Goal: Task Accomplishment & Management: Complete application form

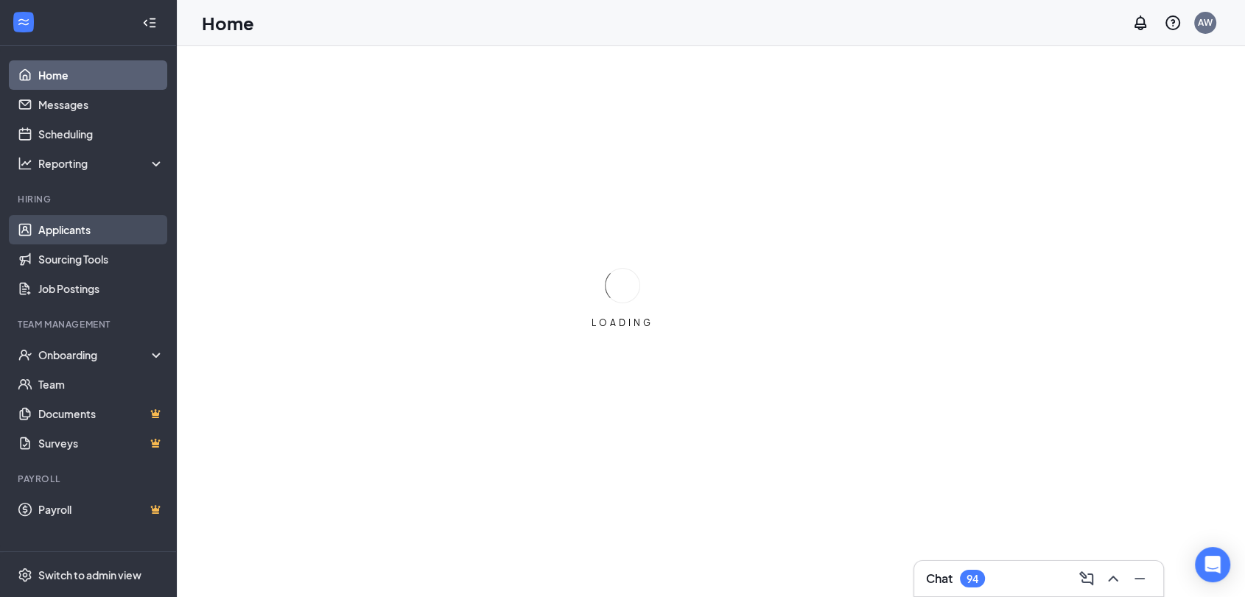
click at [58, 225] on link "Applicants" at bounding box center [101, 229] width 126 height 29
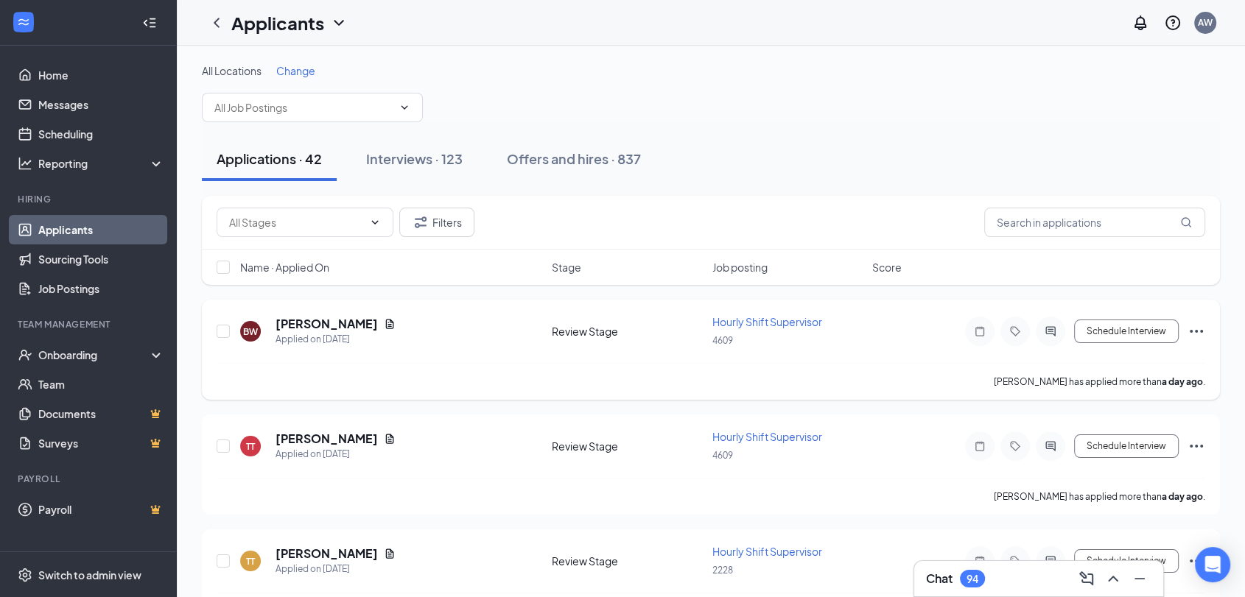
click at [1189, 331] on icon "Ellipses" at bounding box center [1196, 332] width 18 height 18
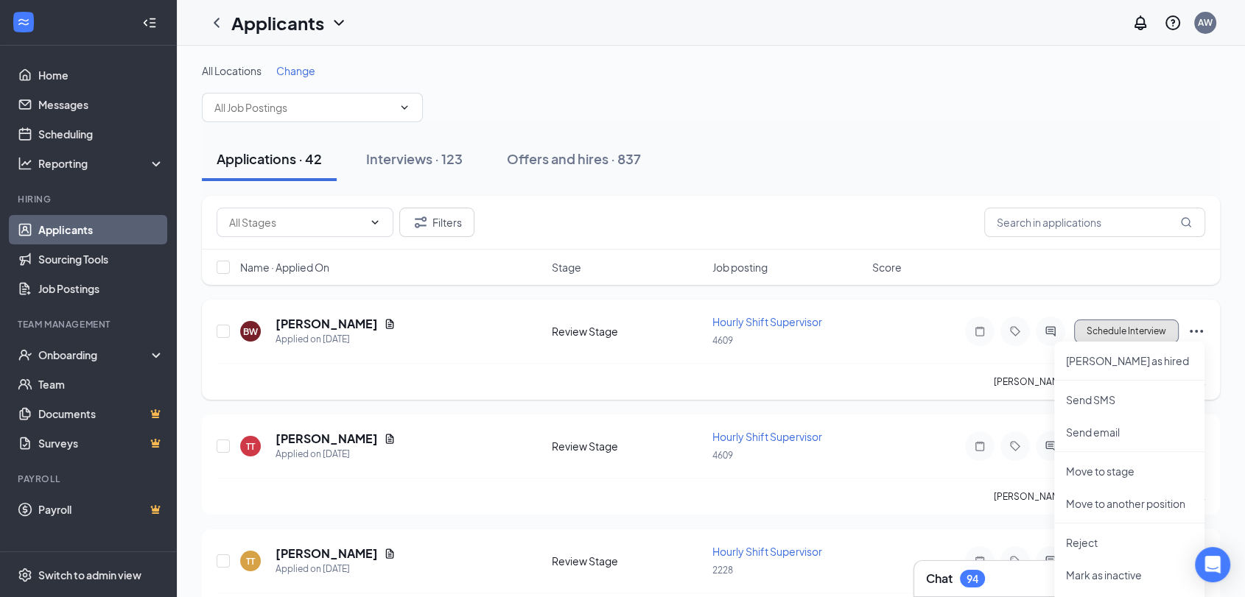
click at [1138, 331] on button "Schedule Interview" at bounding box center [1126, 332] width 105 height 24
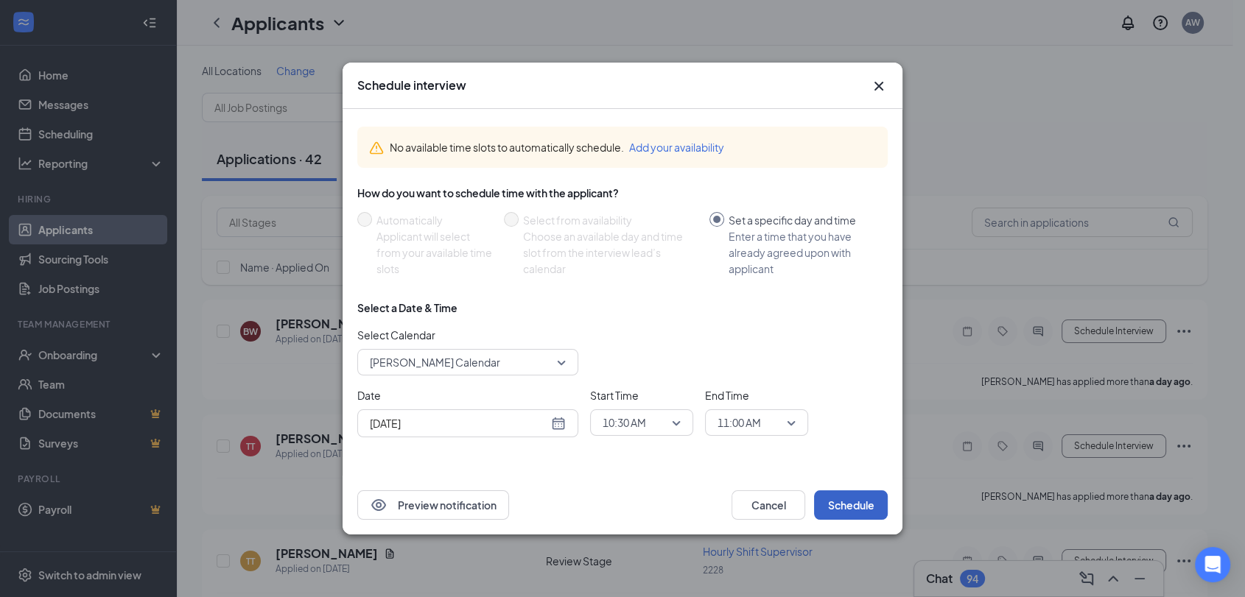
click at [865, 512] on button "Schedule" at bounding box center [851, 504] width 74 height 29
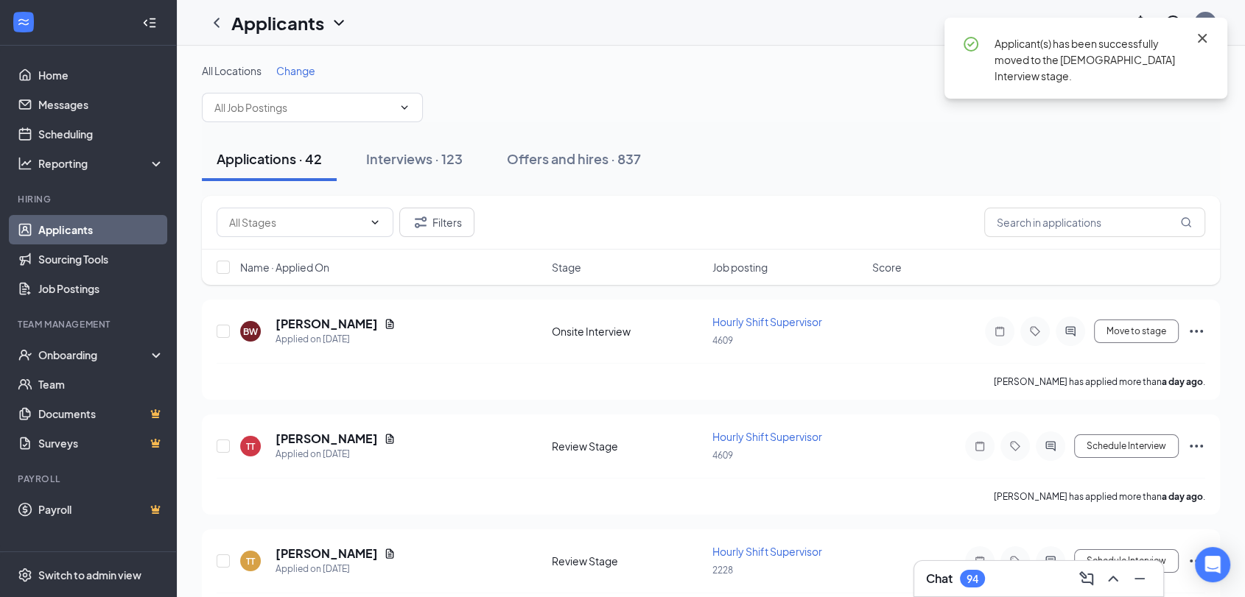
click at [1202, 38] on icon "Cross" at bounding box center [1201, 38] width 9 height 9
click at [411, 162] on div "Interviews · 123" at bounding box center [414, 158] width 96 height 18
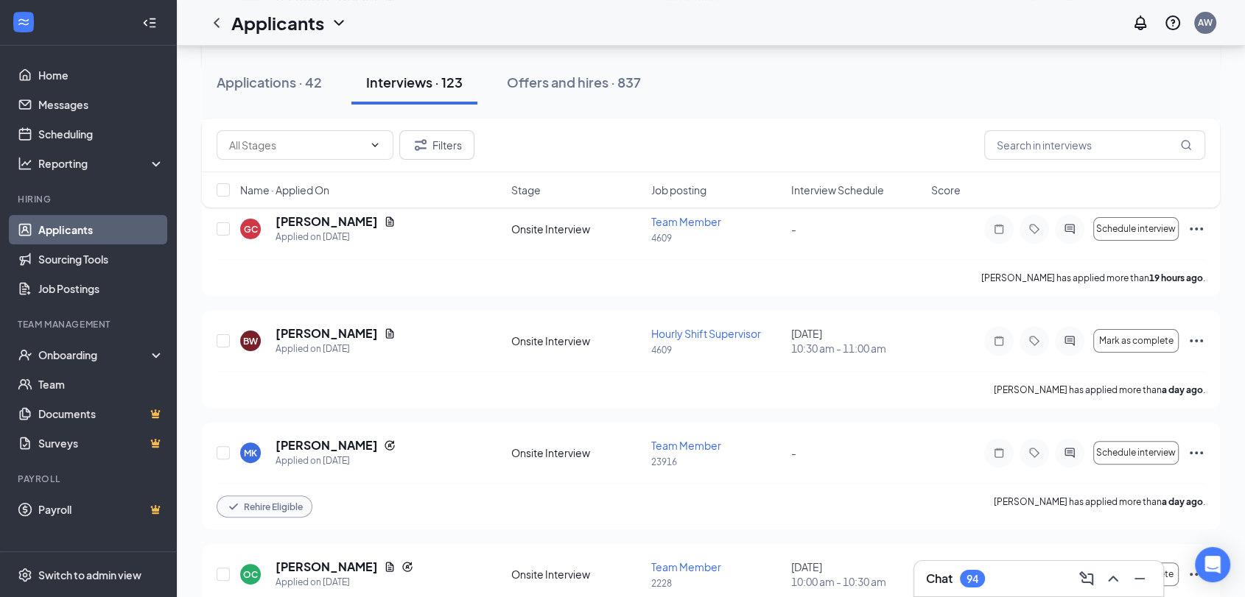
scroll to position [327, 0]
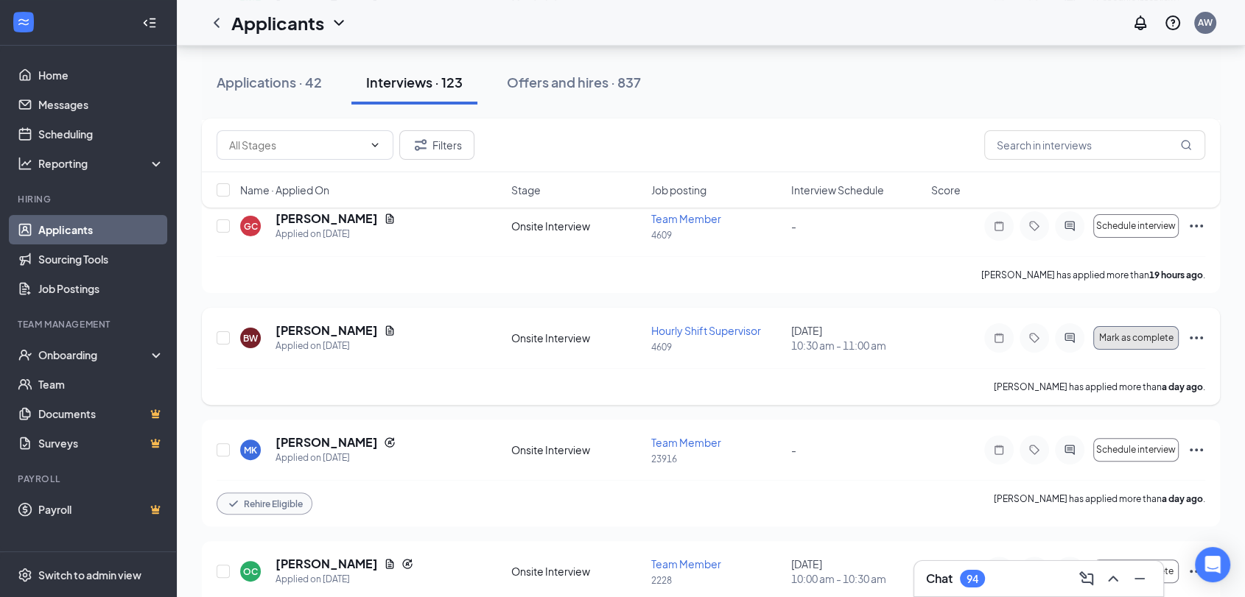
click at [1149, 340] on span "Mark as complete" at bounding box center [1136, 338] width 74 height 10
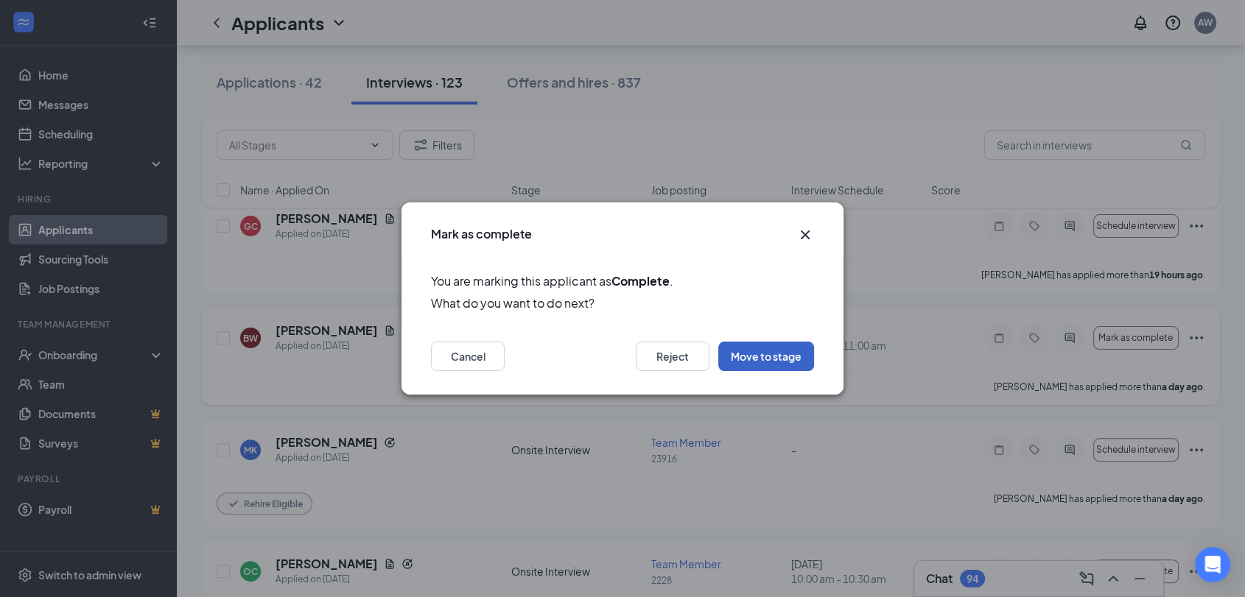
click at [761, 359] on button "Move to stage" at bounding box center [766, 356] width 96 height 29
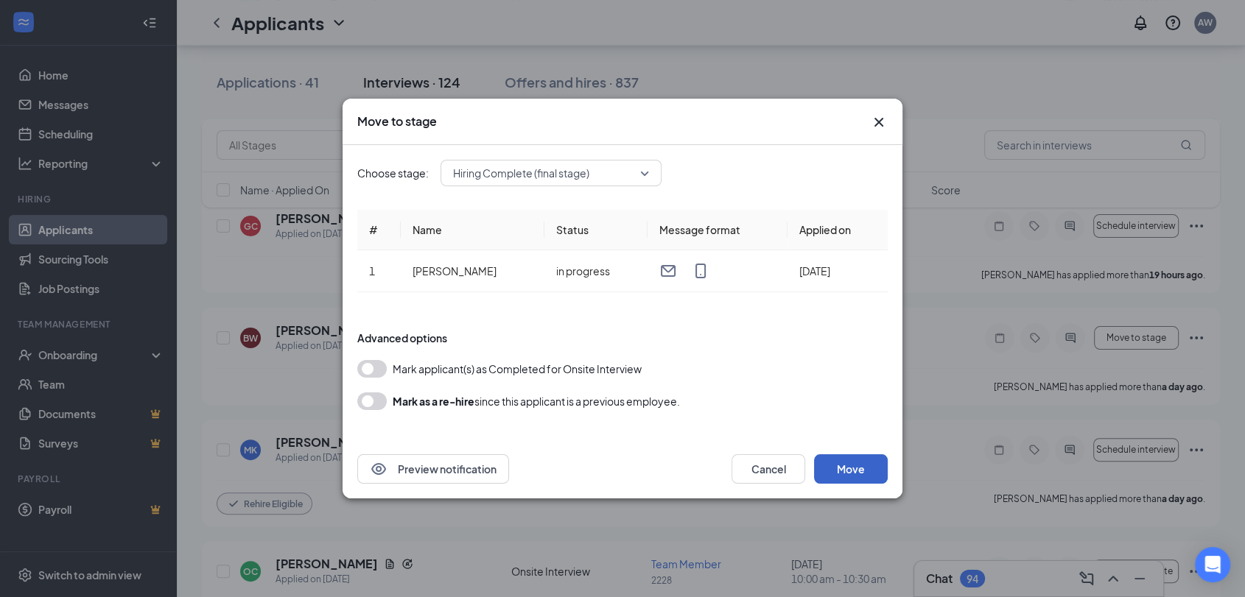
click at [840, 468] on button "Move" at bounding box center [851, 468] width 74 height 29
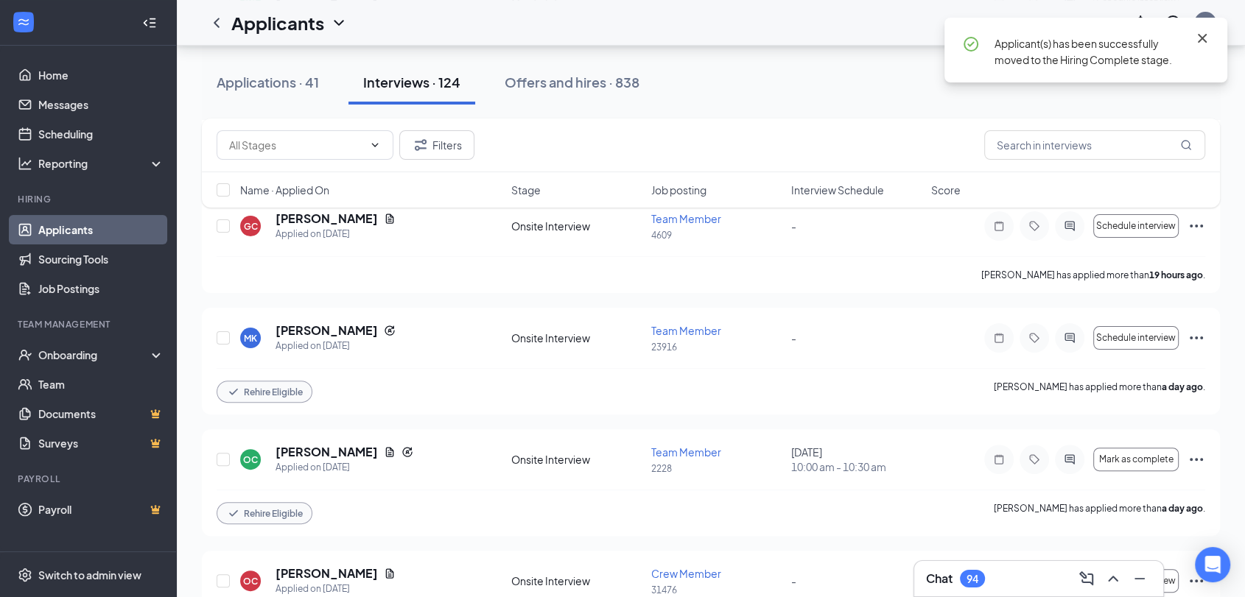
click at [1208, 37] on icon "Cross" at bounding box center [1202, 38] width 18 height 18
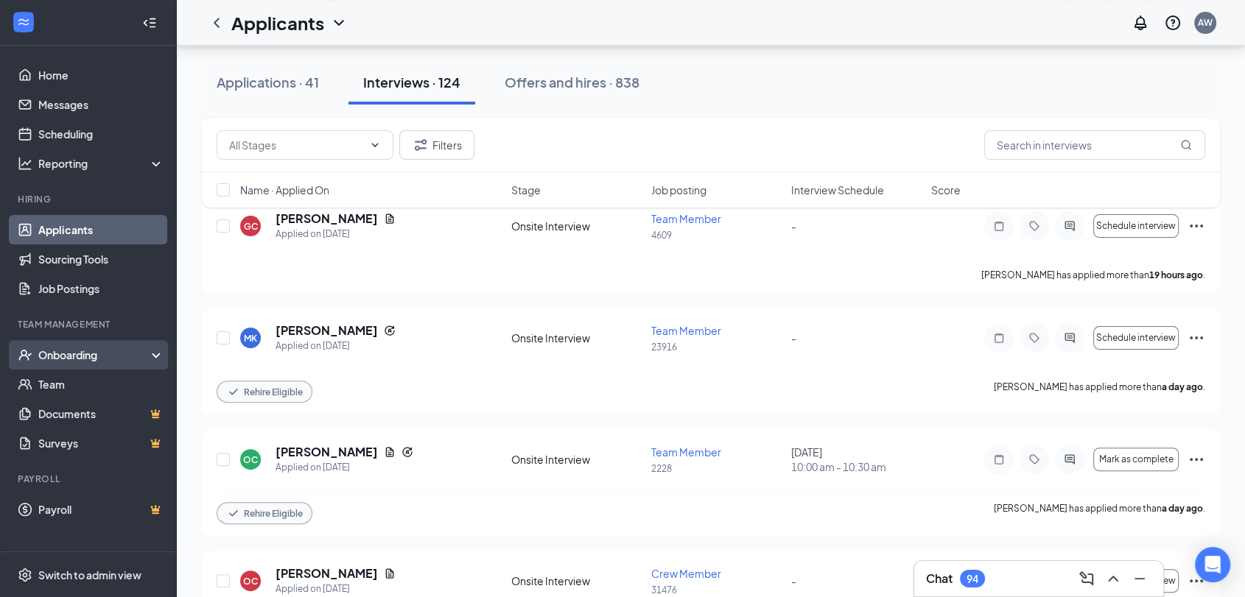
click at [71, 349] on div "Onboarding" at bounding box center [94, 355] width 113 height 15
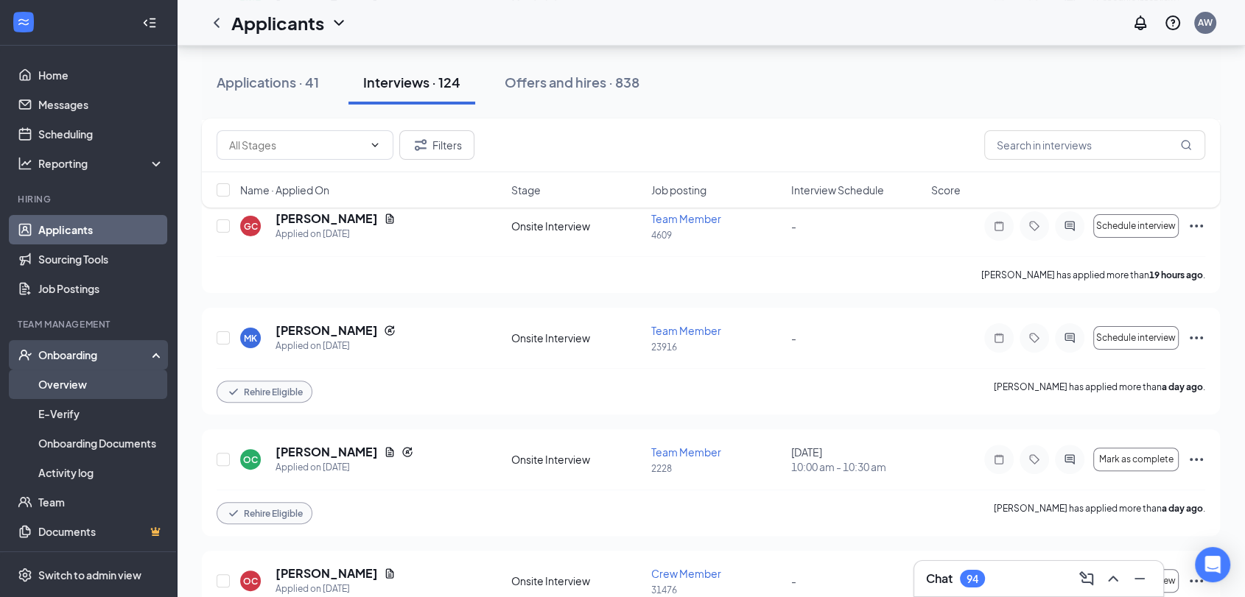
click at [94, 376] on link "Overview" at bounding box center [101, 384] width 126 height 29
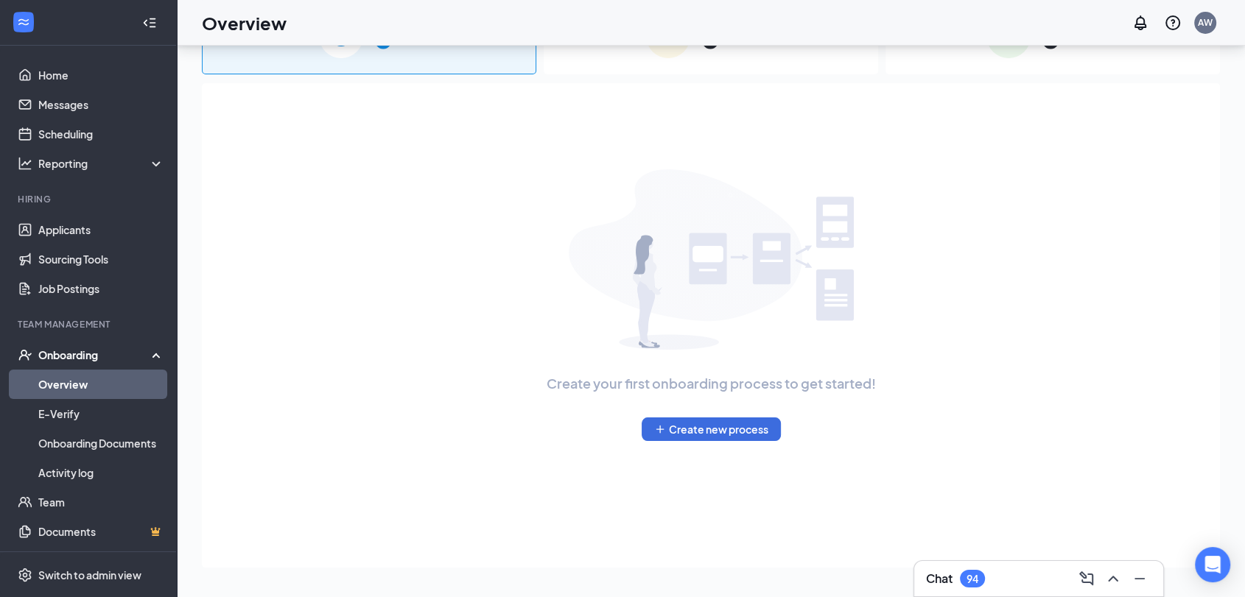
click at [99, 358] on div "Onboarding" at bounding box center [94, 355] width 113 height 15
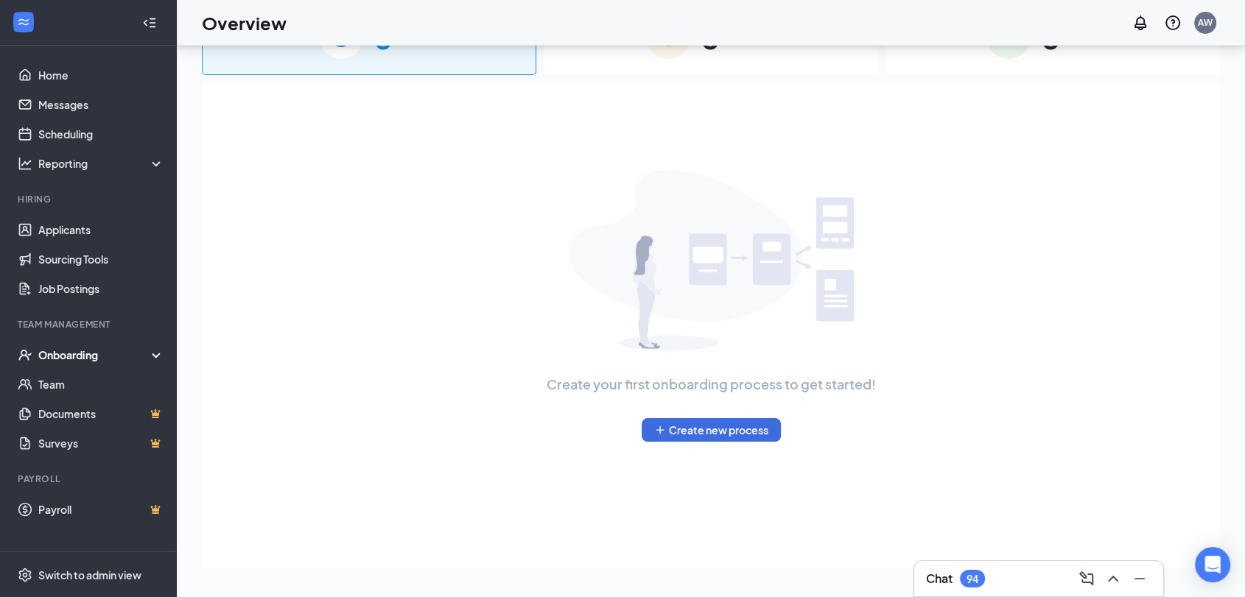
click at [99, 358] on div "Onboarding" at bounding box center [94, 355] width 113 height 15
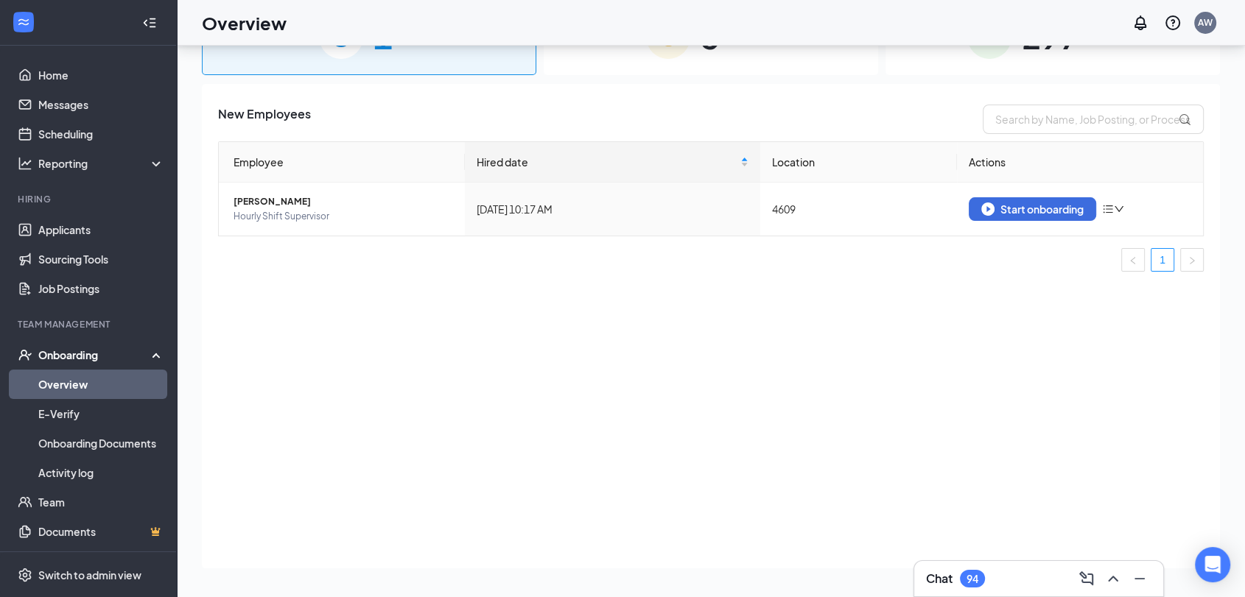
click at [88, 372] on link "Overview" at bounding box center [101, 384] width 126 height 29
click at [88, 361] on div "Onboarding" at bounding box center [94, 355] width 113 height 15
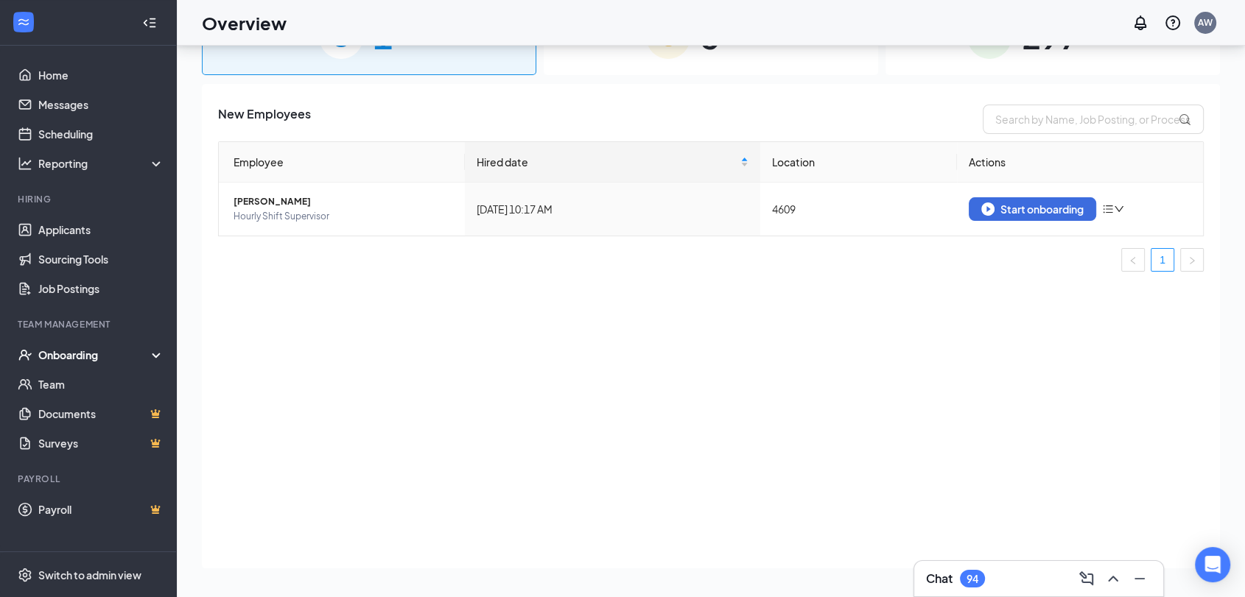
click at [74, 359] on div "Onboarding" at bounding box center [94, 355] width 113 height 15
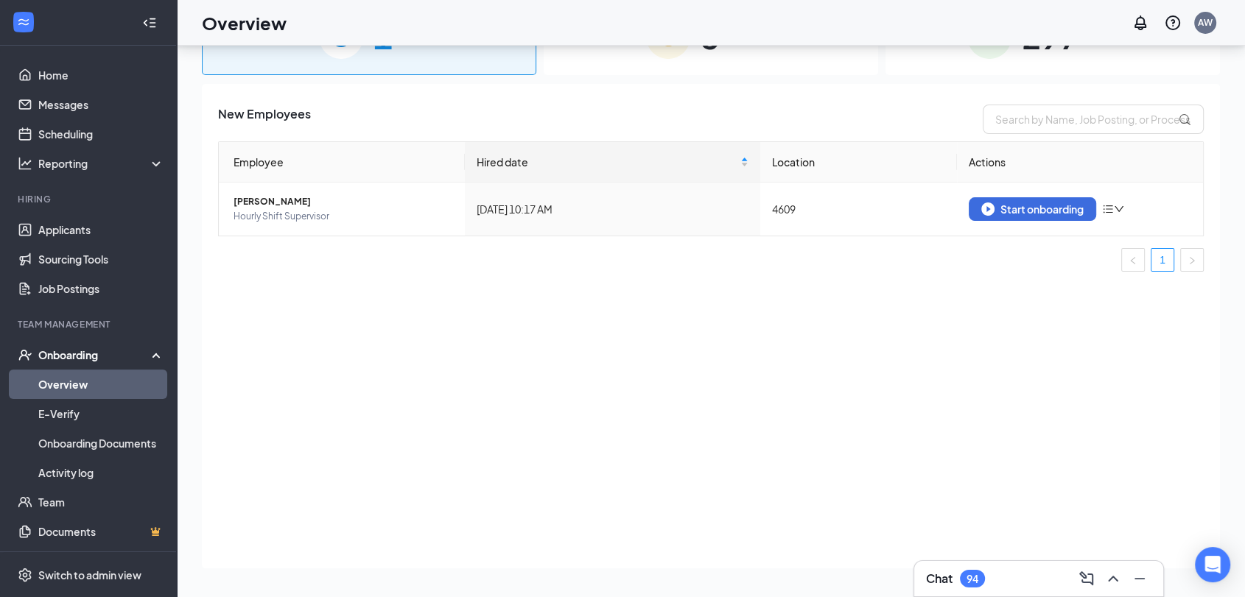
click at [88, 385] on link "Overview" at bounding box center [101, 384] width 126 height 29
click at [1002, 207] on div "Start onboarding" at bounding box center [1032, 209] width 102 height 13
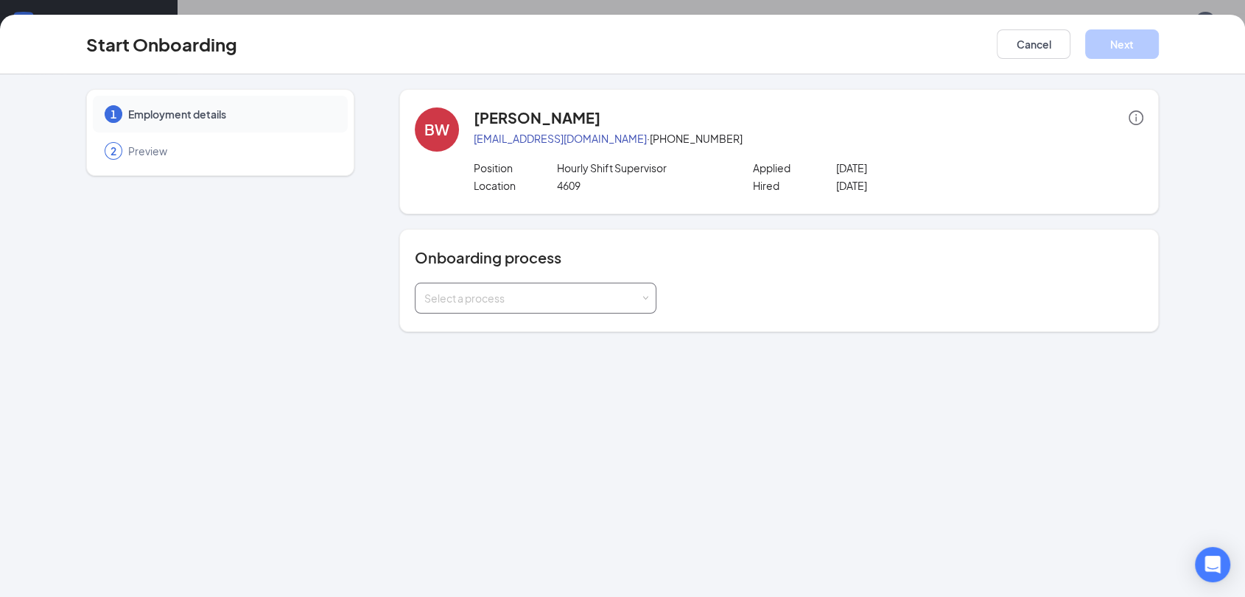
click at [450, 298] on div "Select a process" at bounding box center [532, 298] width 216 height 15
click at [493, 332] on span "Onboarding All Stores" at bounding box center [472, 329] width 105 height 13
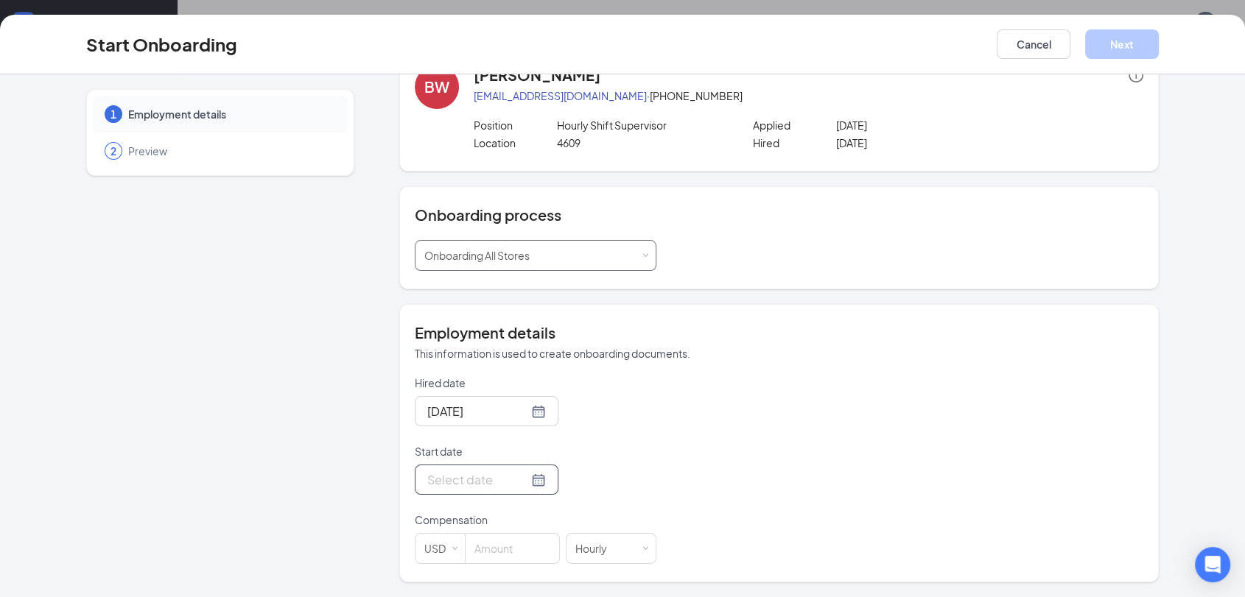
scroll to position [41, 0]
click at [516, 485] on div at bounding box center [486, 481] width 119 height 18
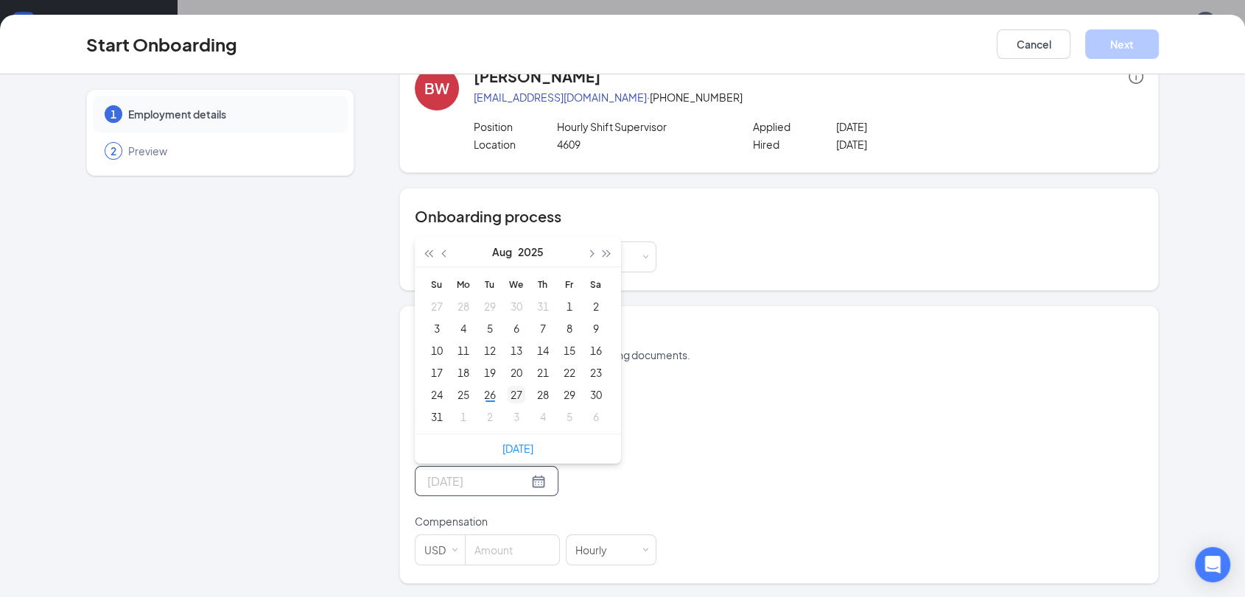
type input "Aug 27, 2025"
click at [507, 391] on div "27" at bounding box center [516, 395] width 18 height 18
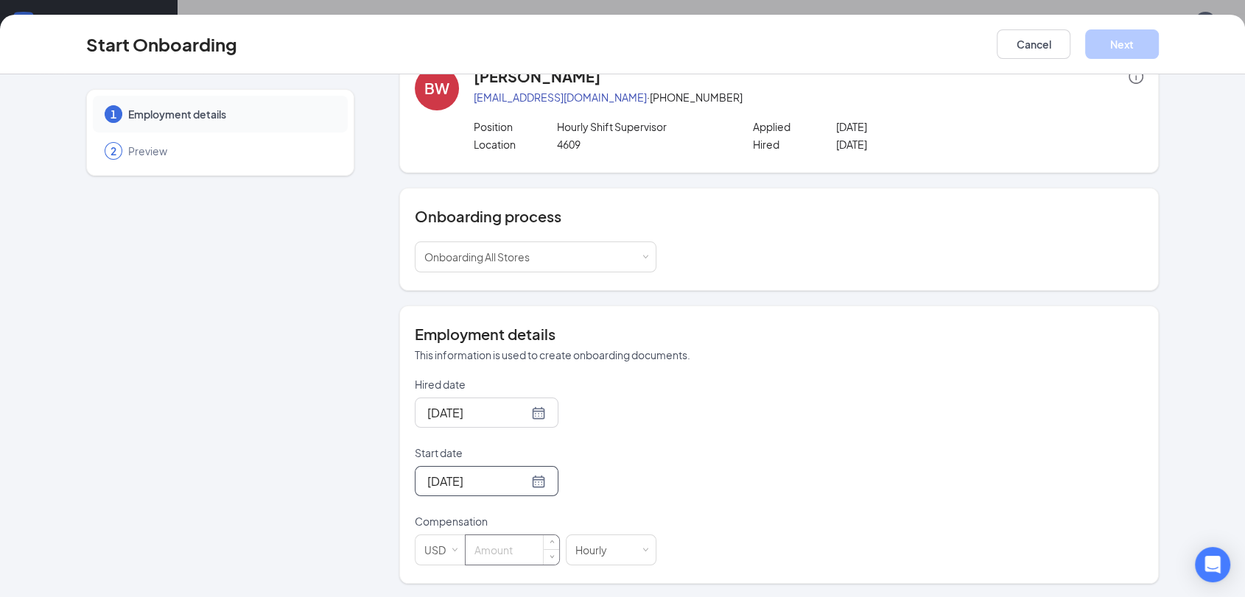
click at [473, 549] on input at bounding box center [512, 549] width 94 height 29
type input "15"
click at [1112, 47] on button "Next" at bounding box center [1122, 43] width 74 height 29
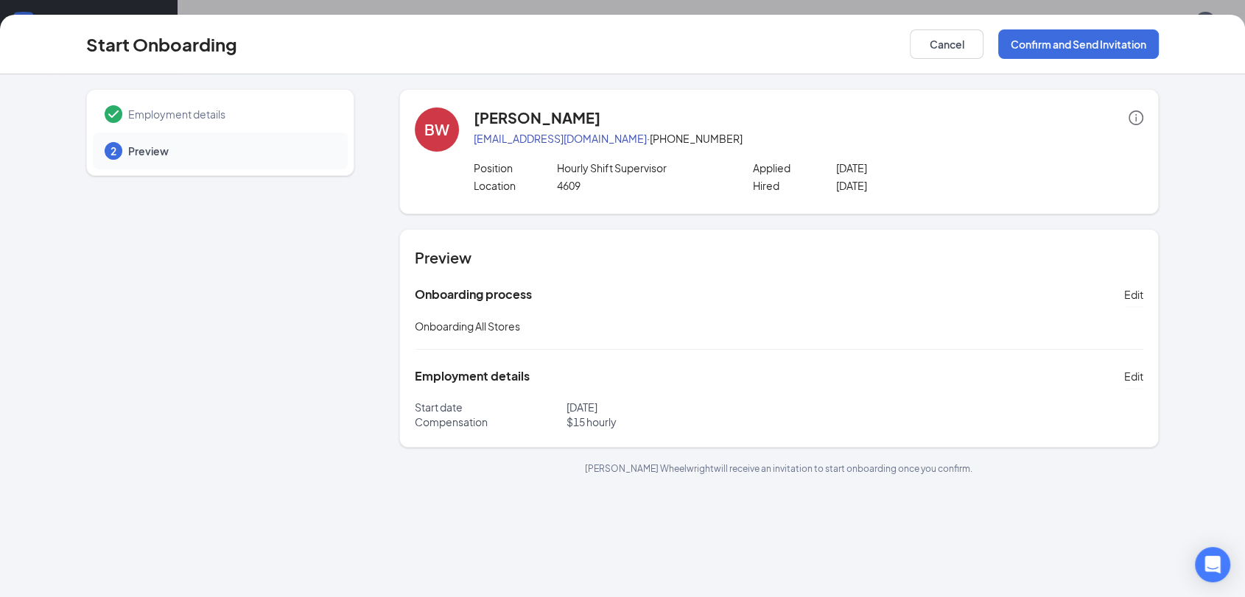
scroll to position [0, 0]
click at [1055, 39] on button "Confirm and Send Invitation" at bounding box center [1078, 43] width 161 height 29
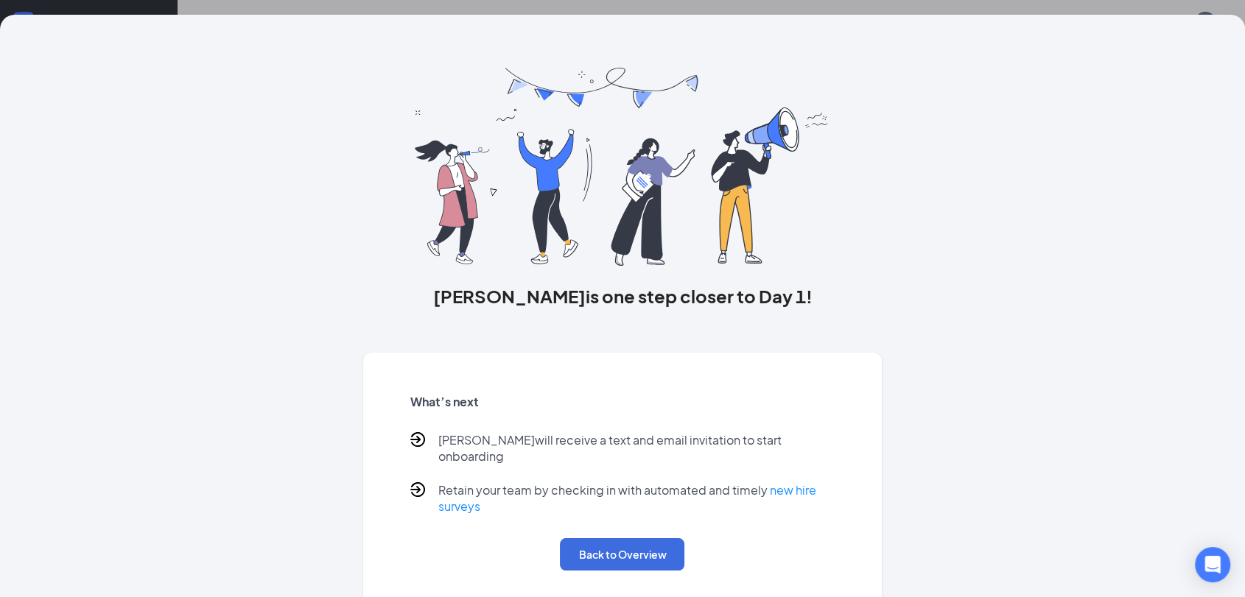
scroll to position [7, 0]
click at [627, 538] on button "Back to Overview" at bounding box center [622, 554] width 124 height 32
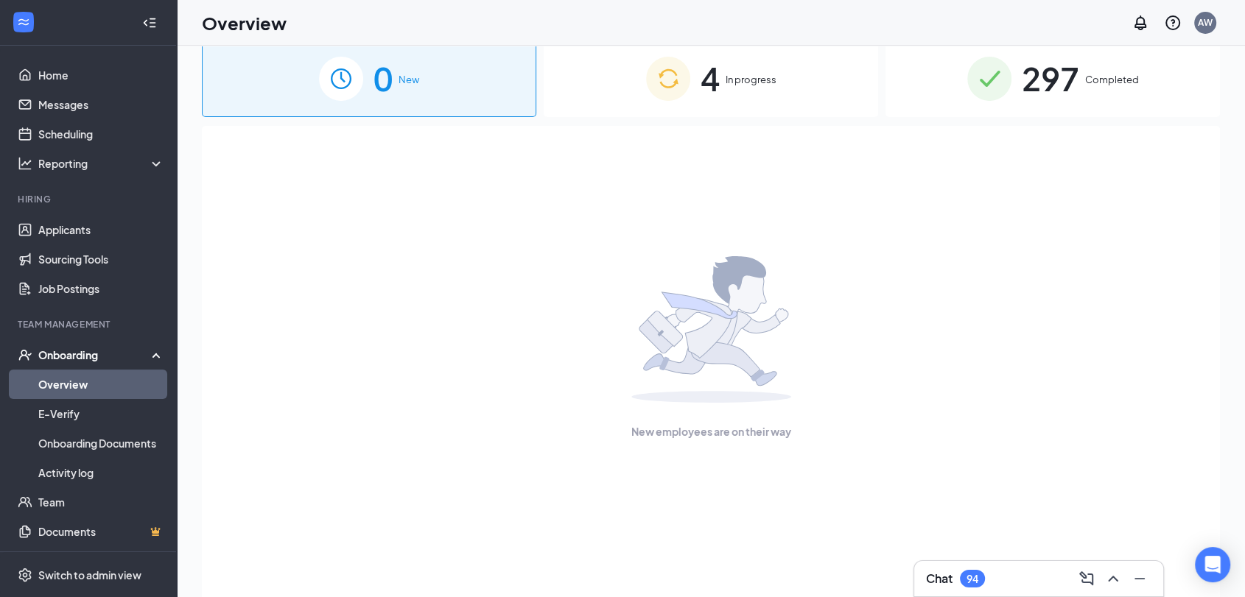
scroll to position [0, 0]
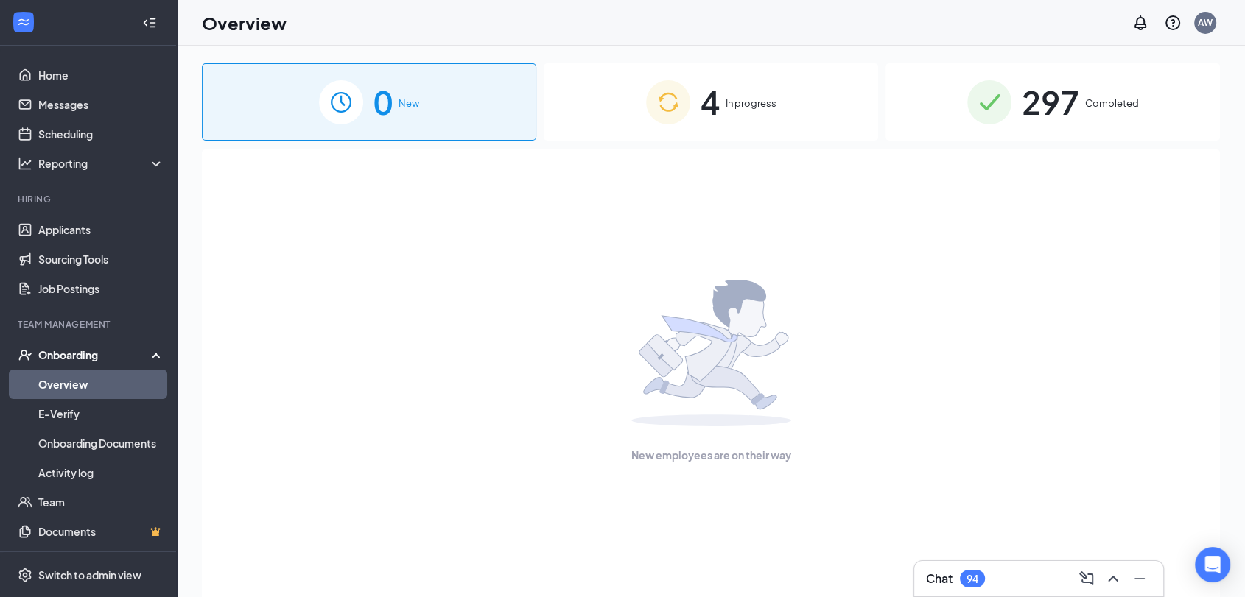
click at [740, 99] on span "In progress" at bounding box center [750, 103] width 51 height 15
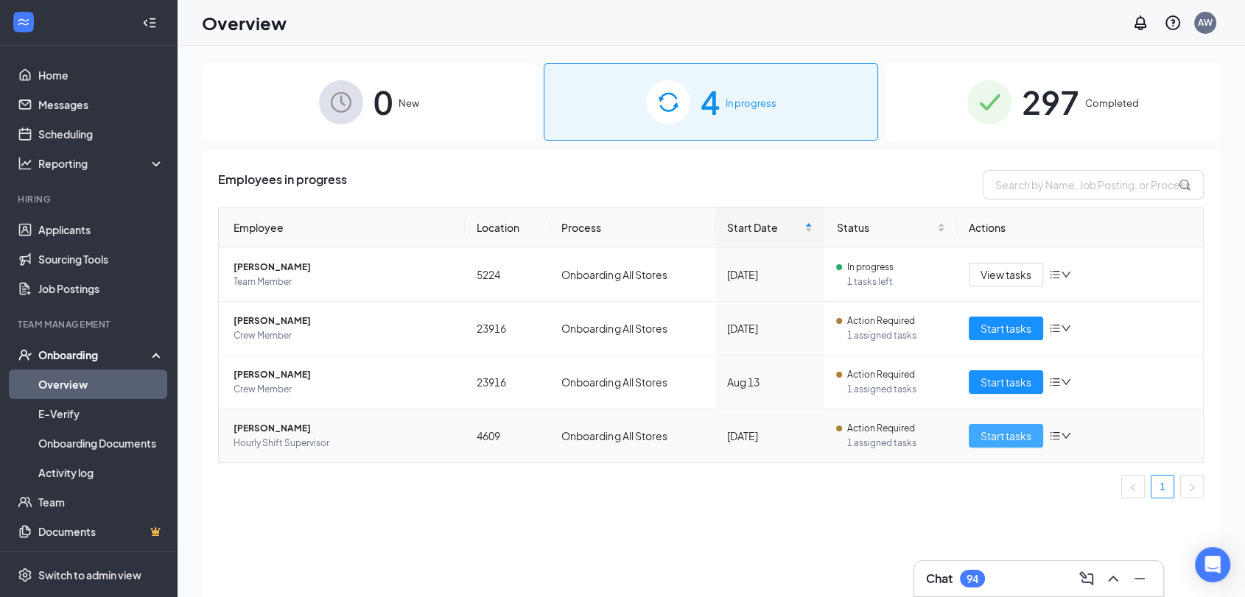
click at [1016, 437] on span "Start tasks" at bounding box center [1005, 436] width 51 height 16
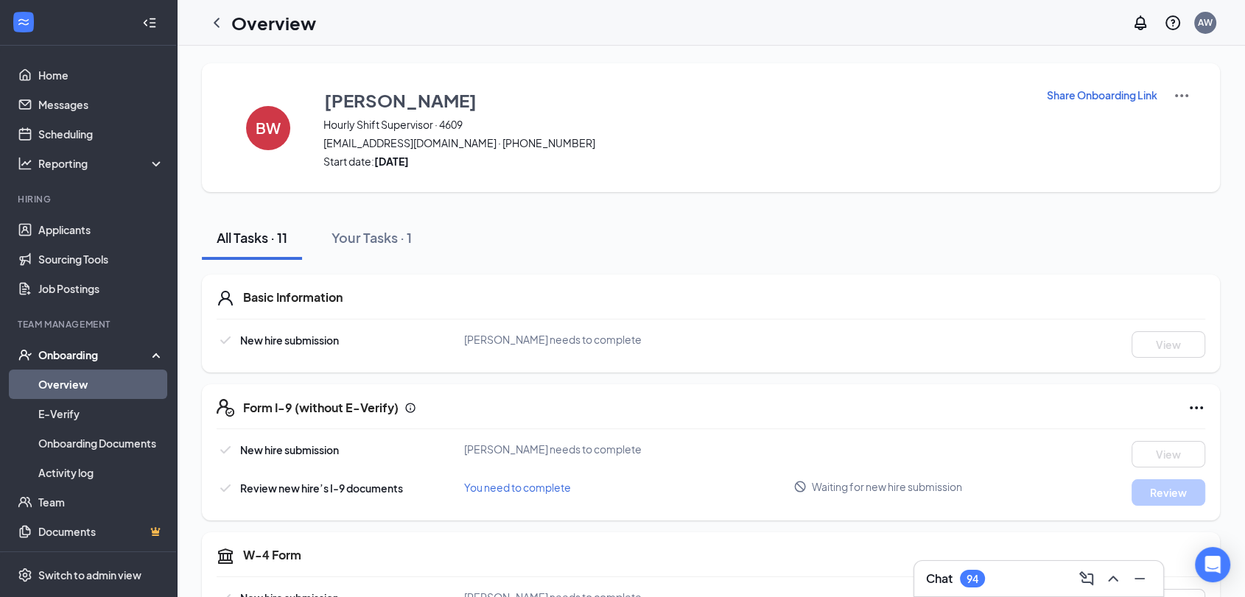
click at [1139, 91] on p "Share Onboarding Link" at bounding box center [1101, 95] width 110 height 15
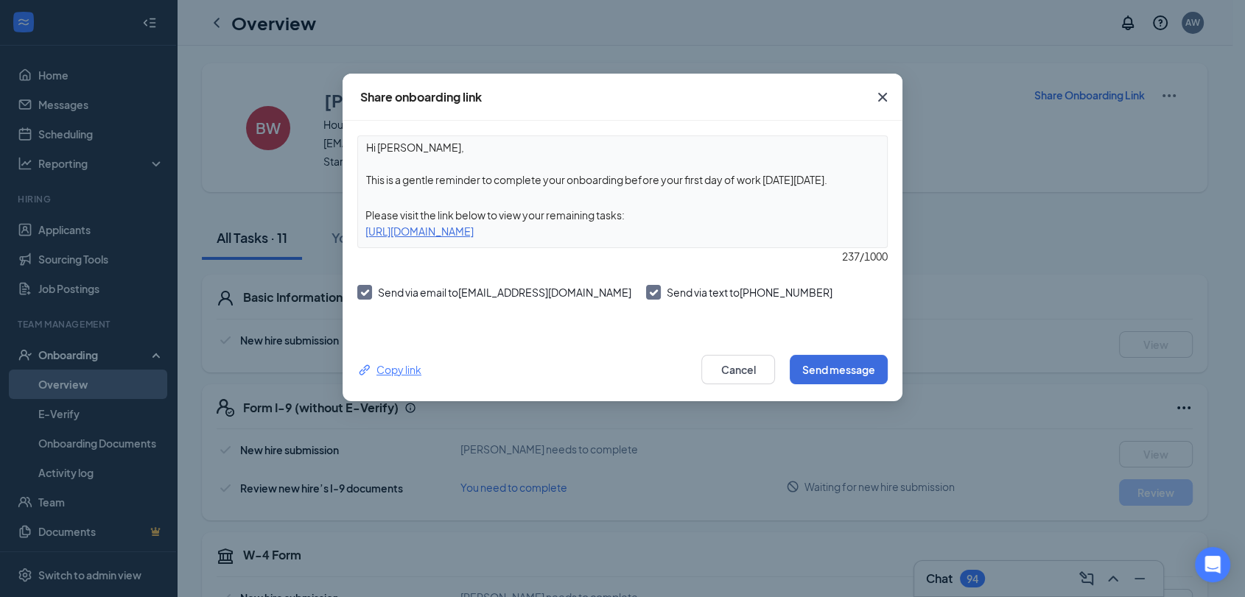
click at [391, 370] on div "Copy link" at bounding box center [389, 370] width 64 height 16
click at [881, 99] on icon "Cross" at bounding box center [882, 97] width 9 height 9
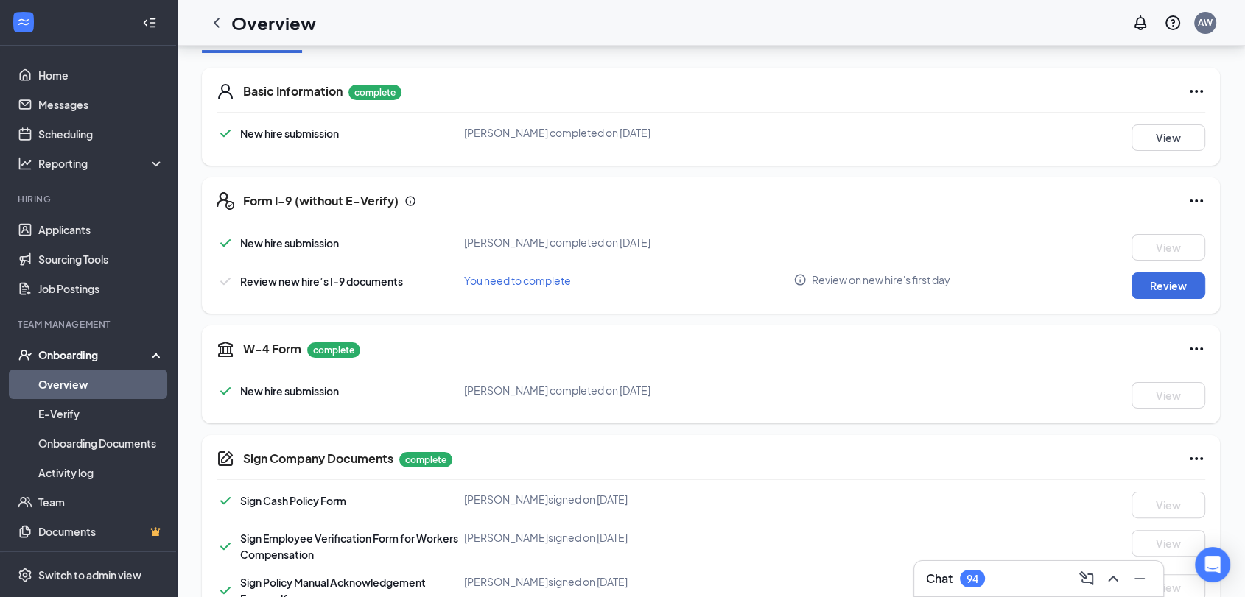
scroll to position [245, 0]
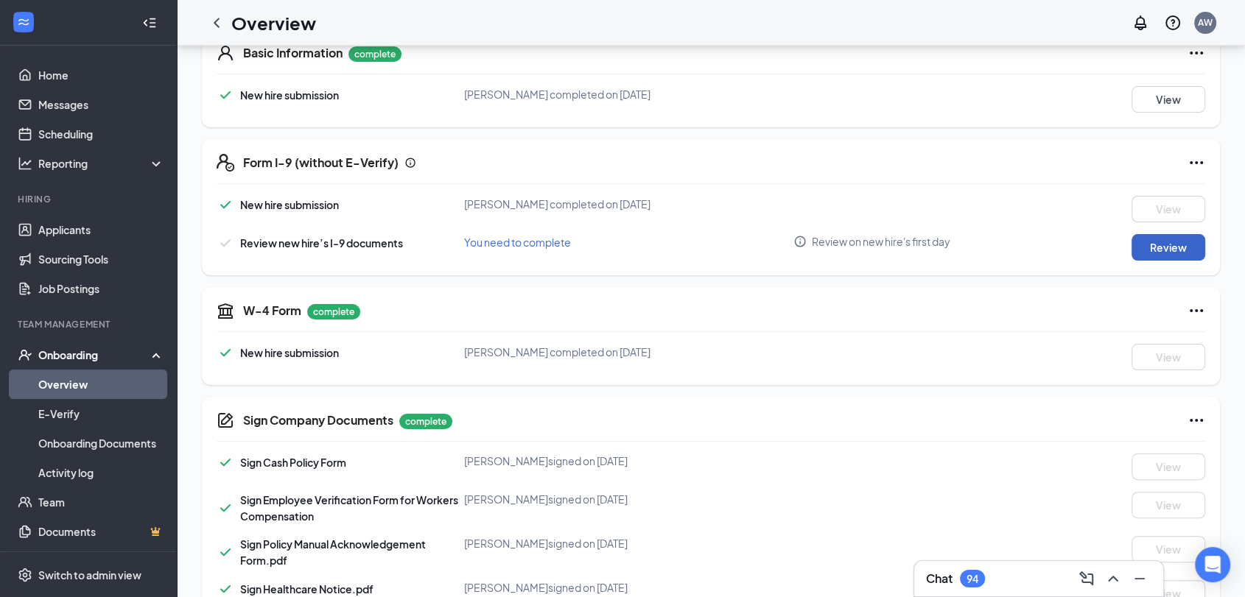
click at [1196, 247] on button "Review" at bounding box center [1168, 247] width 74 height 27
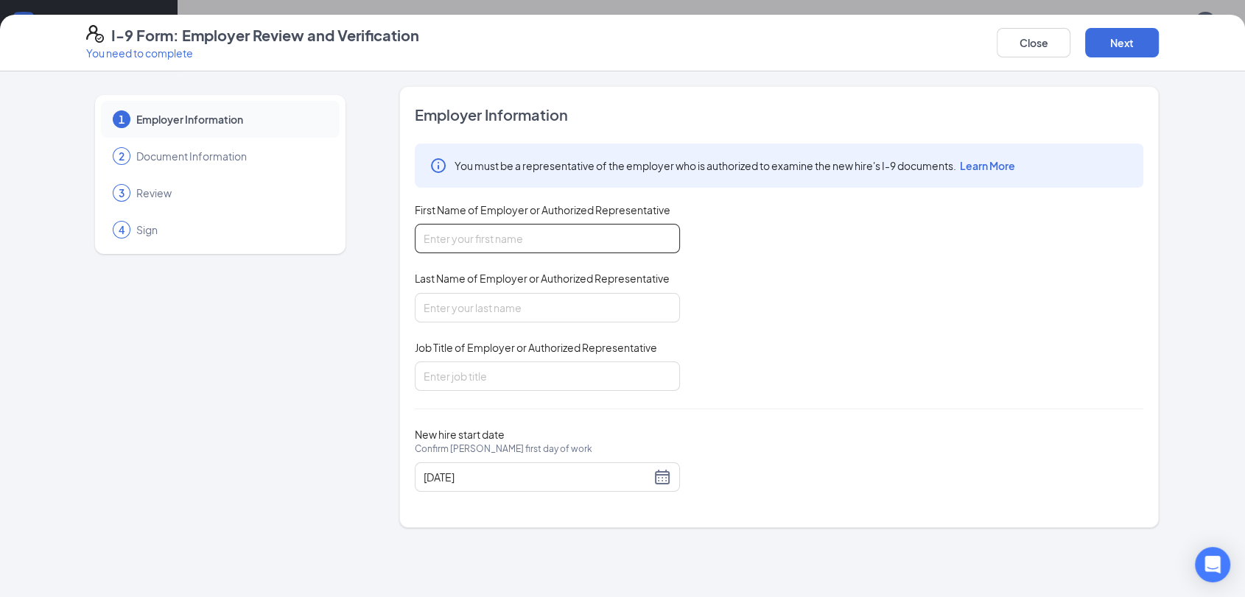
click at [558, 234] on input "First Name of Employer or Authorized Representative" at bounding box center [547, 238] width 265 height 29
type input "[PERSON_NAME]"
type input "Wolf"
click at [543, 374] on input "Job Title of Employer or Authorized Representative" at bounding box center [547, 376] width 265 height 29
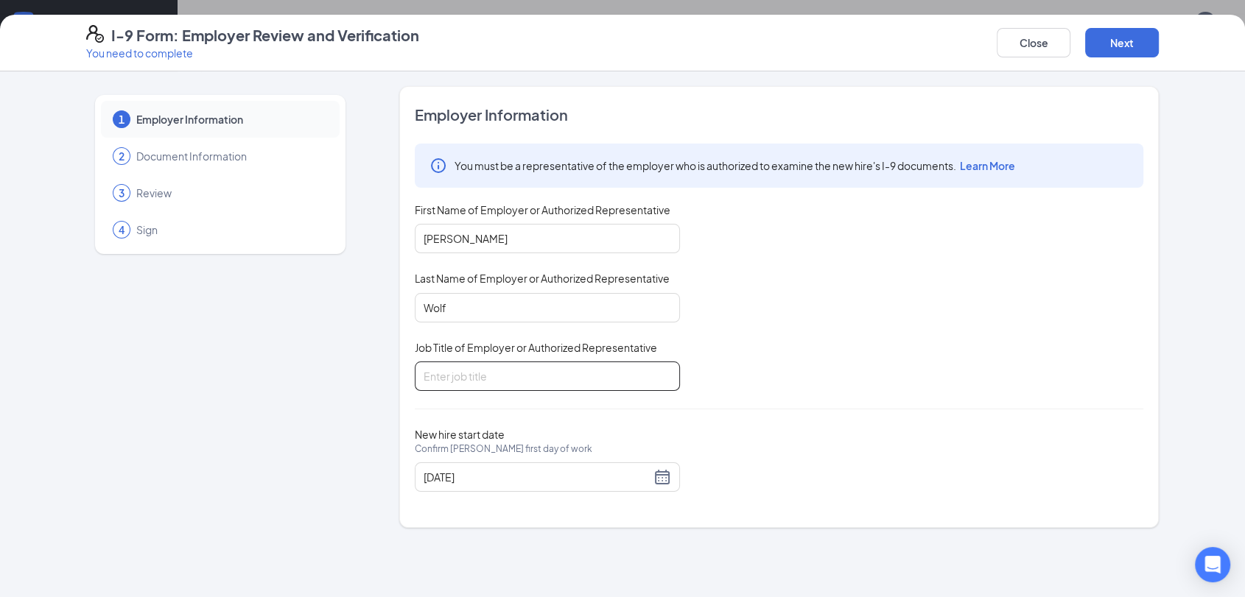
click at [539, 373] on input "Job Title of Employer or Authorized Representative" at bounding box center [547, 376] width 265 height 29
type input "District Manager"
click at [1126, 45] on button "Next" at bounding box center [1122, 42] width 74 height 29
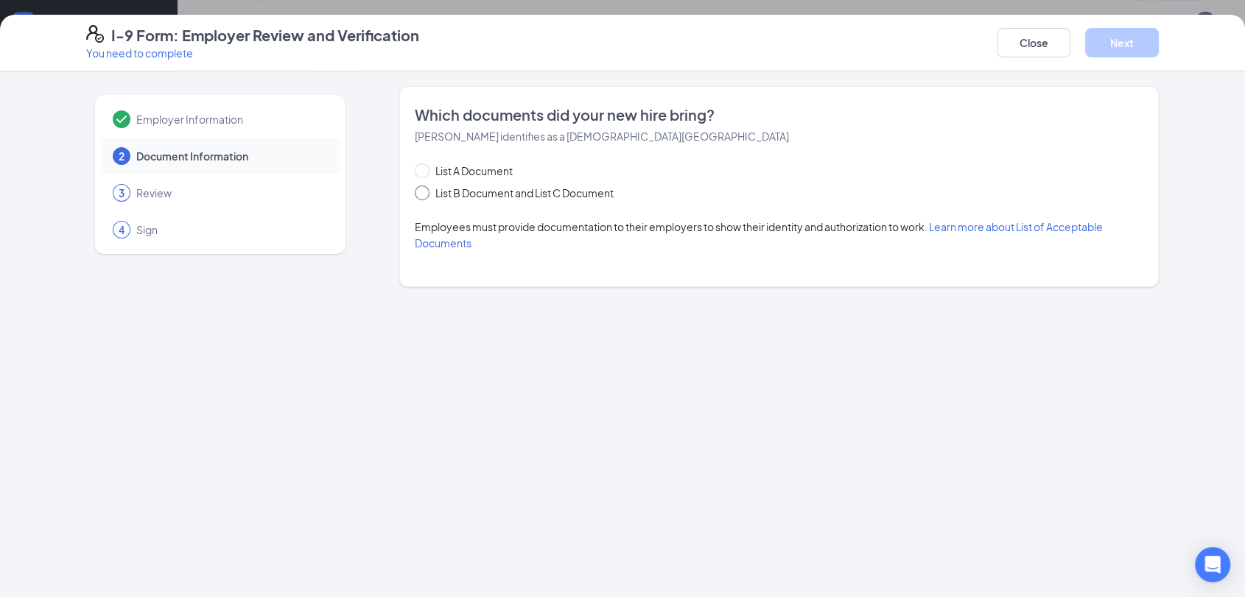
click at [428, 190] on span at bounding box center [422, 193] width 15 height 15
click at [425, 190] on input "List B Document and List C Document" at bounding box center [420, 191] width 10 height 10
radio input "true"
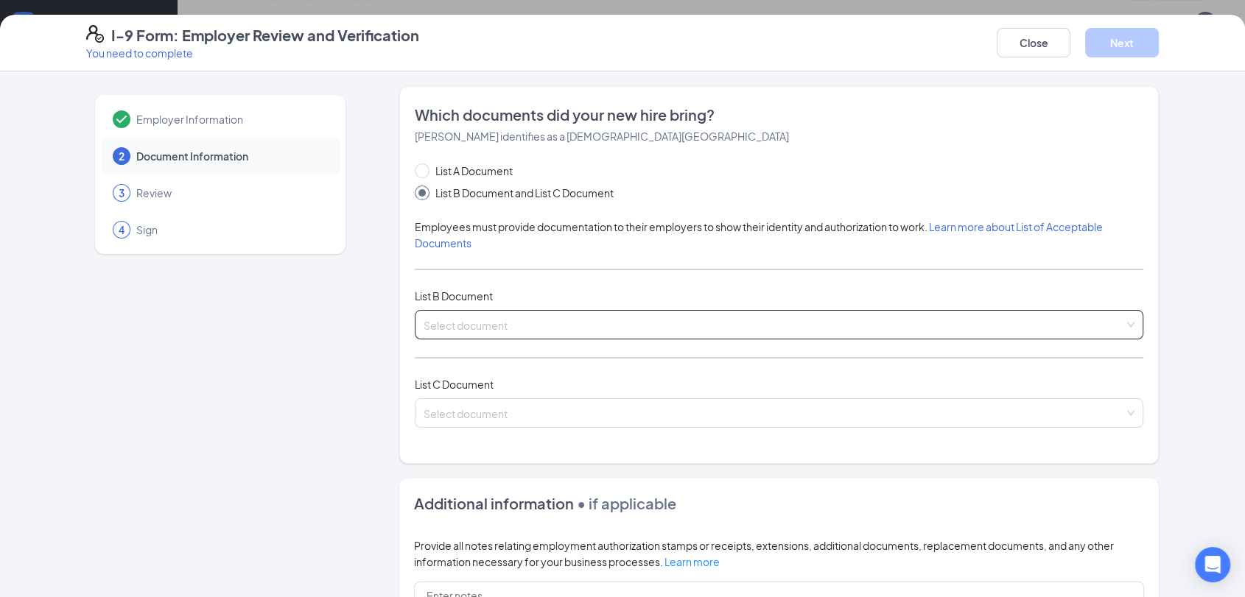
click at [461, 316] on input "search" at bounding box center [773, 322] width 700 height 22
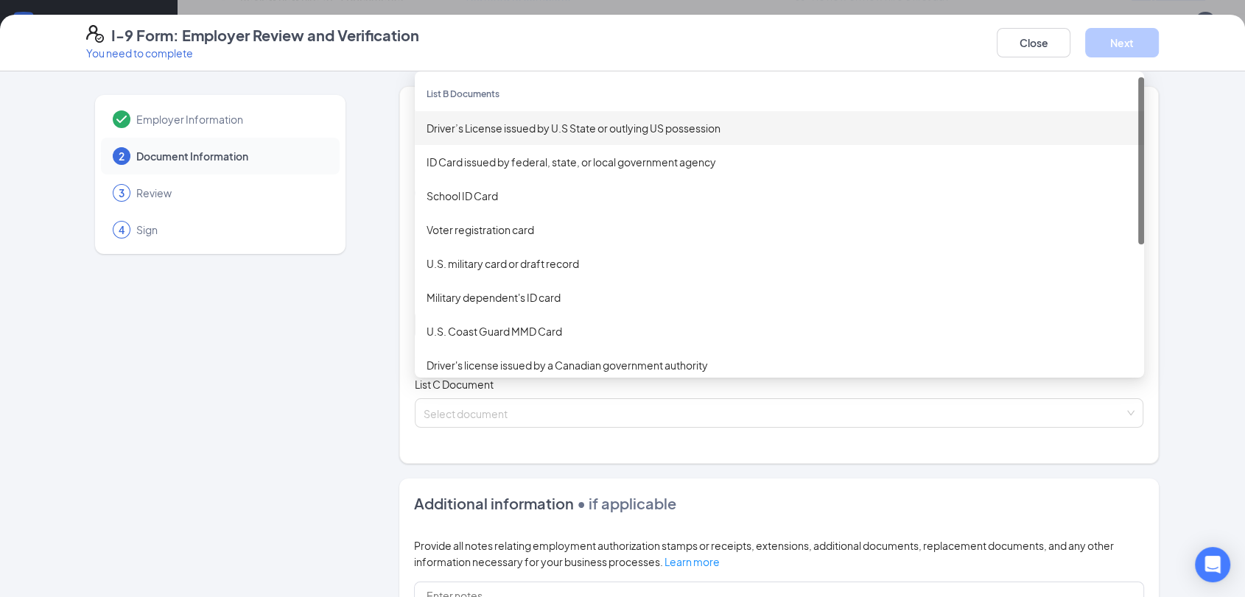
click at [469, 125] on div "Driver’s License issued by U.S State or outlying US possession" at bounding box center [779, 128] width 706 height 16
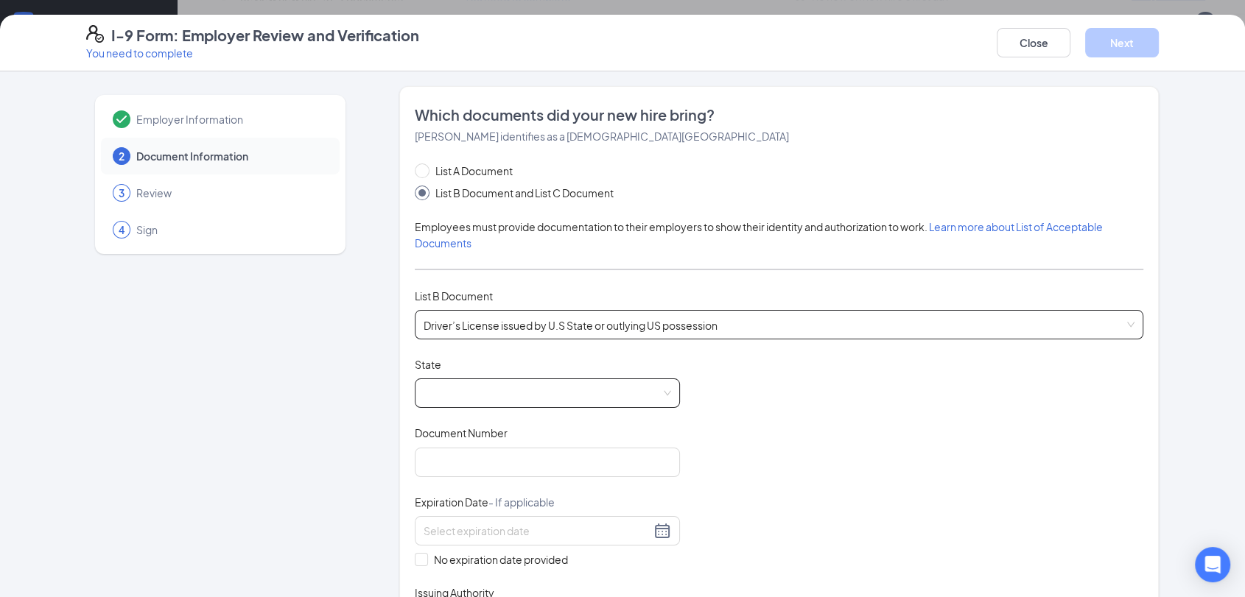
click at [474, 387] on span at bounding box center [546, 393] width 247 height 28
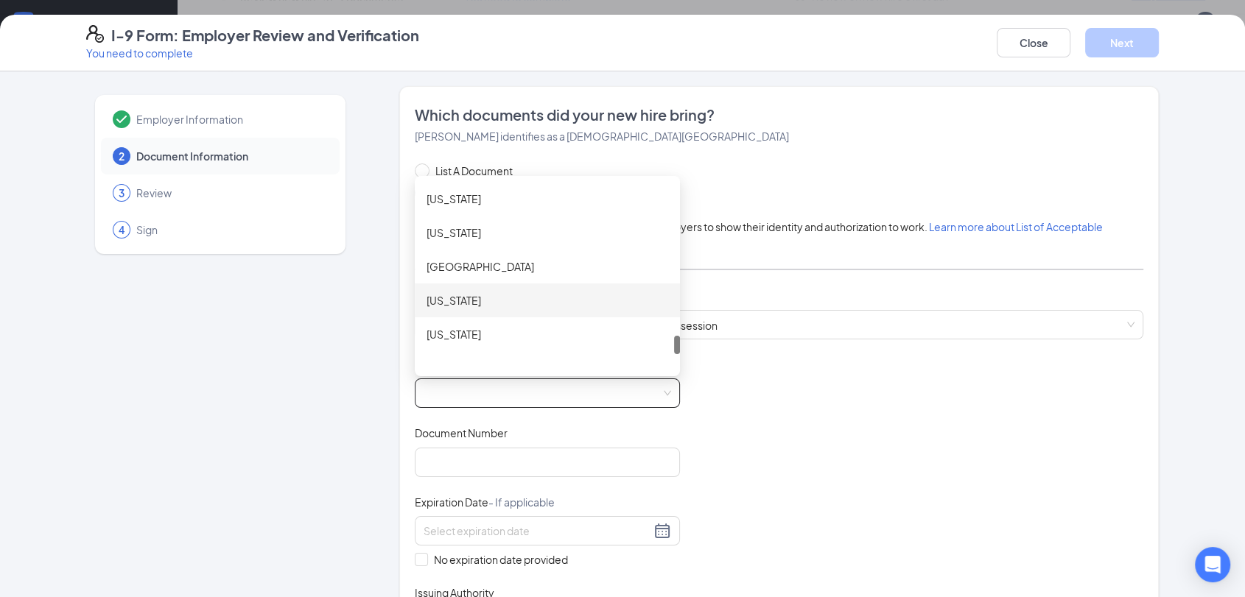
scroll to position [1544, 0]
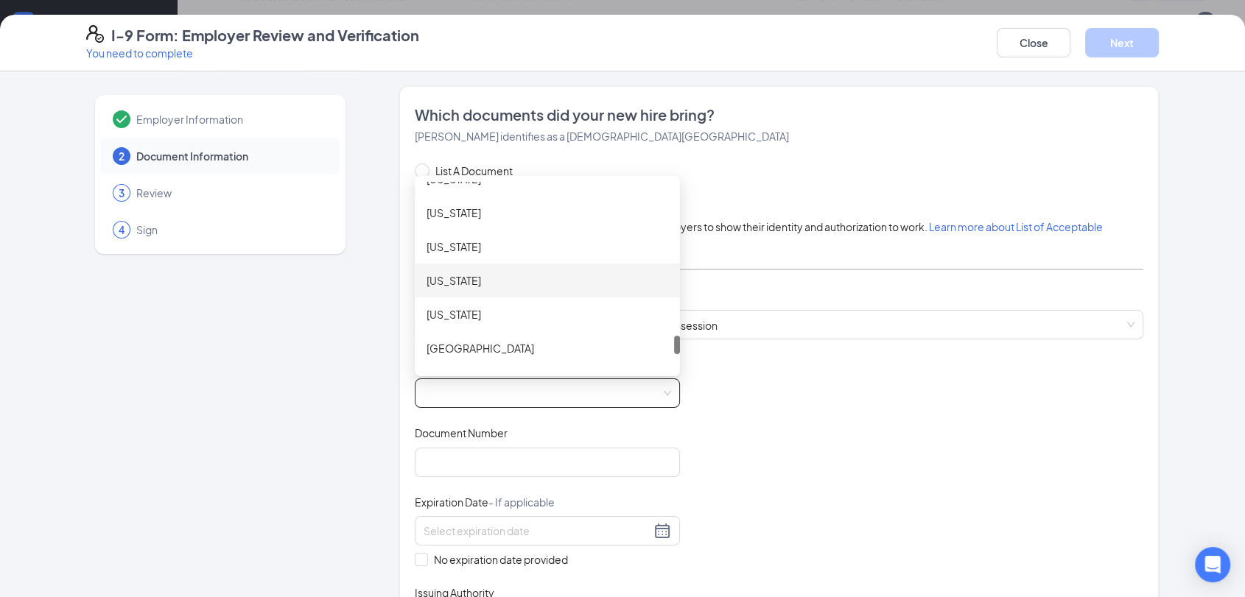
click at [434, 278] on div "[US_STATE]" at bounding box center [547, 280] width 242 height 16
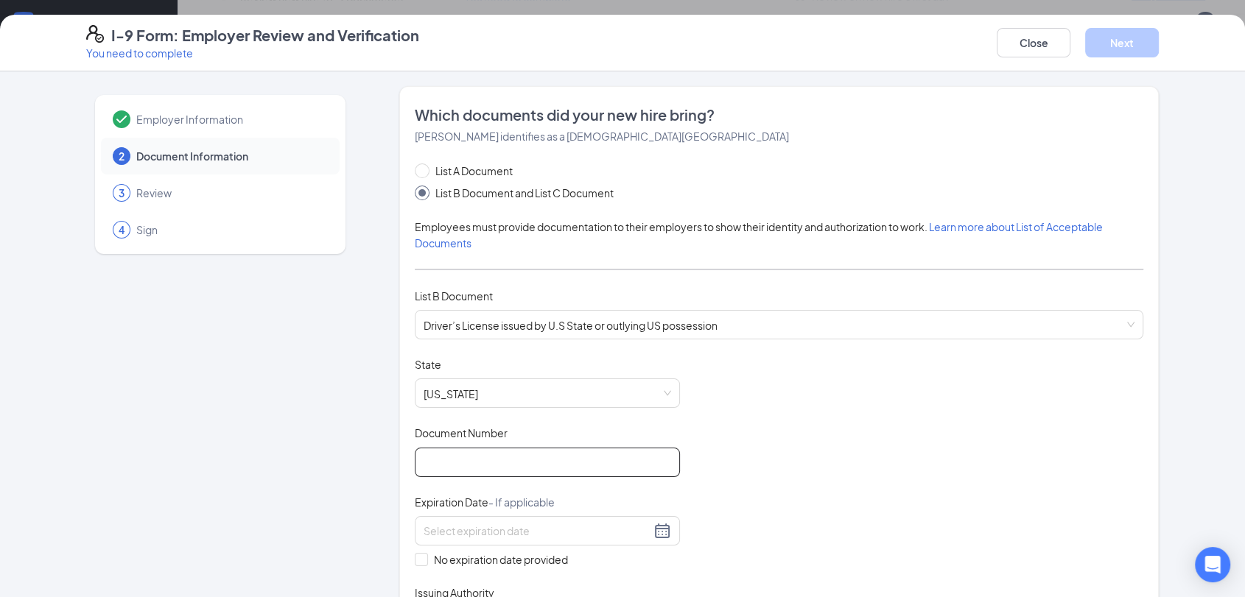
click at [448, 457] on input "Document Number" at bounding box center [547, 462] width 265 height 29
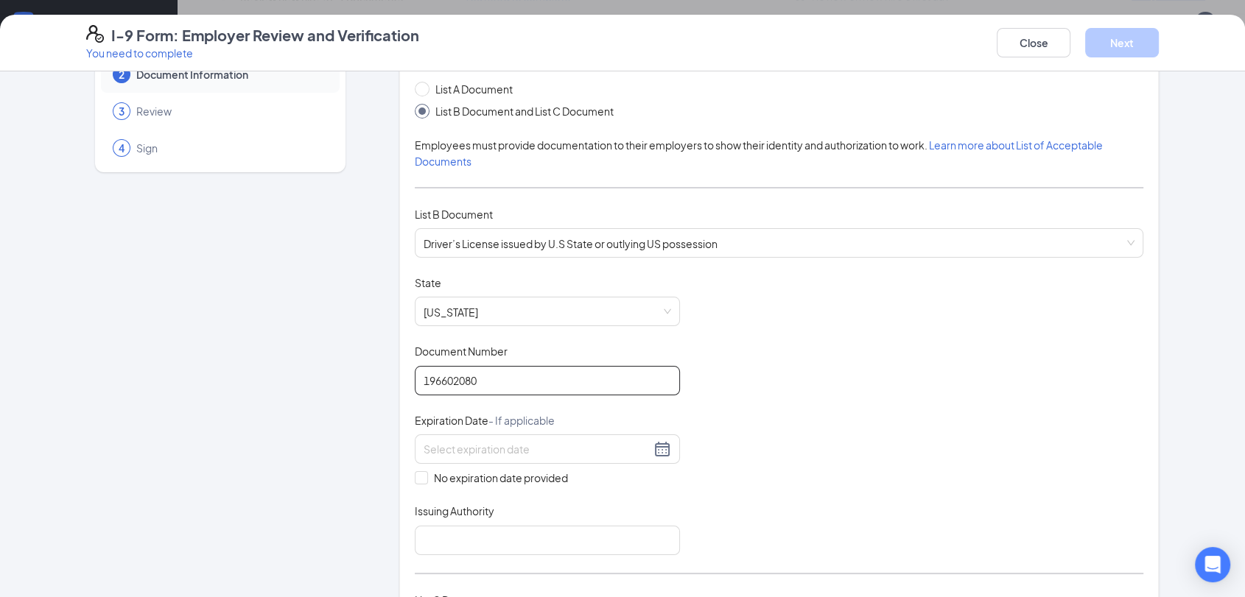
scroll to position [163, 0]
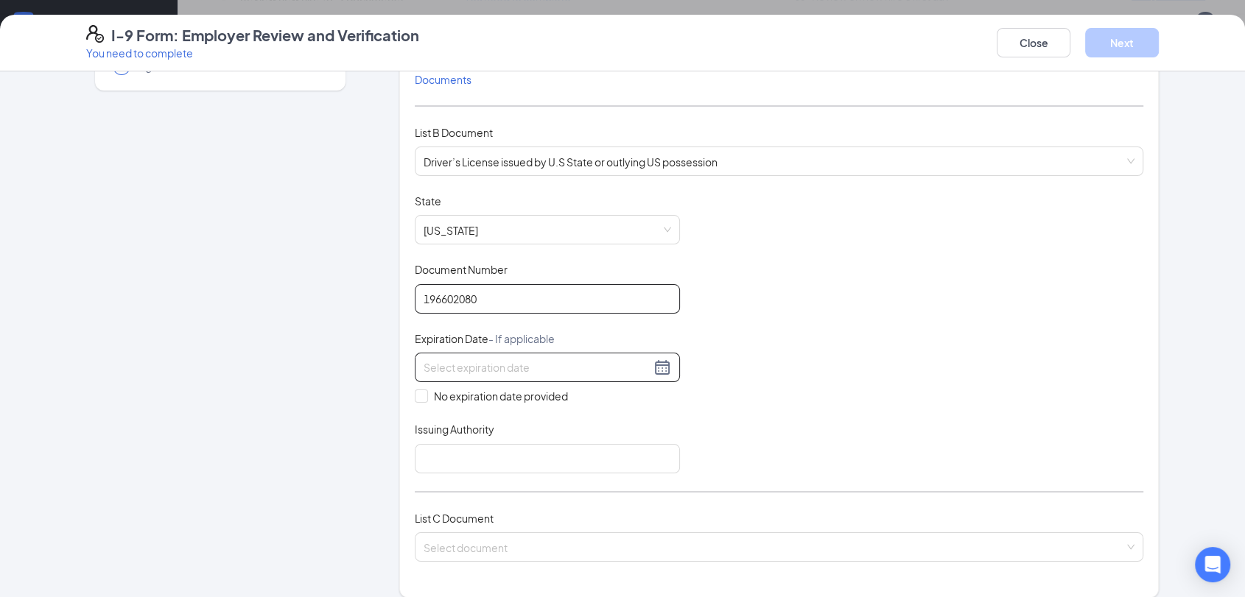
type input "196602080"
click at [541, 366] on input at bounding box center [536, 367] width 227 height 16
drag, startPoint x: 538, startPoint y: 359, endPoint x: 388, endPoint y: 359, distance: 150.2
click at [388, 359] on div "Employer Information 2 Document Information 3 Review 4 Sign Which documents did…" at bounding box center [622, 456] width 1072 height 1066
click at [484, 537] on div "26" at bounding box center [483, 541] width 18 height 18
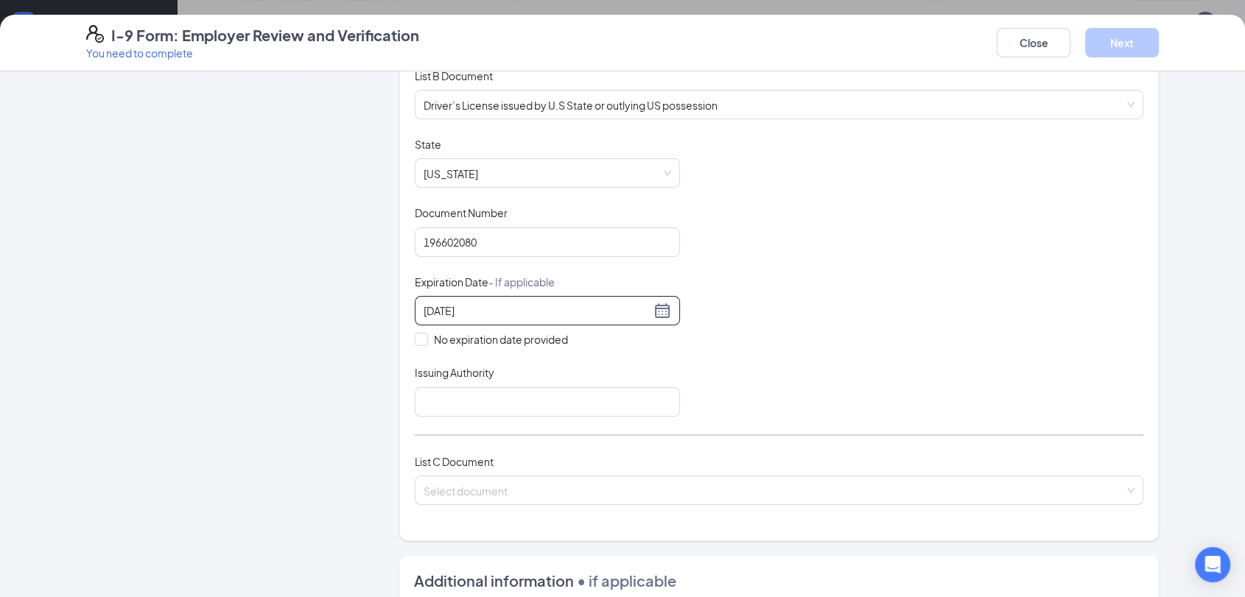
scroll to position [245, 0]
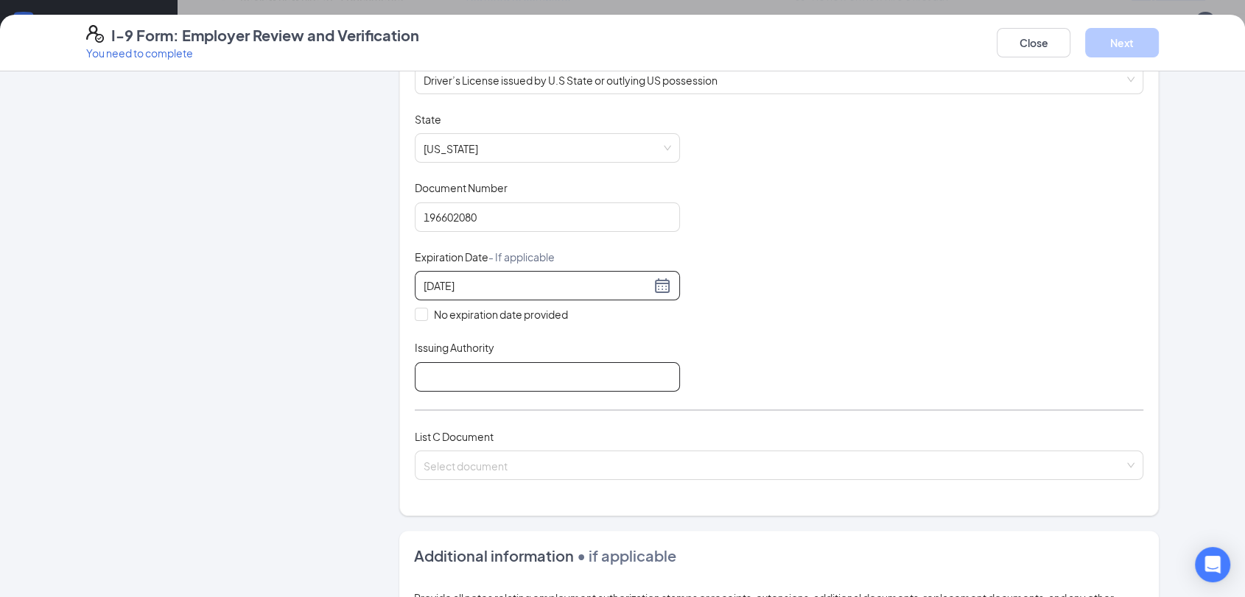
type input "[DATE]"
click at [513, 379] on input "Issuing Authority" at bounding box center [547, 376] width 265 height 29
type input "[US_STATE]"
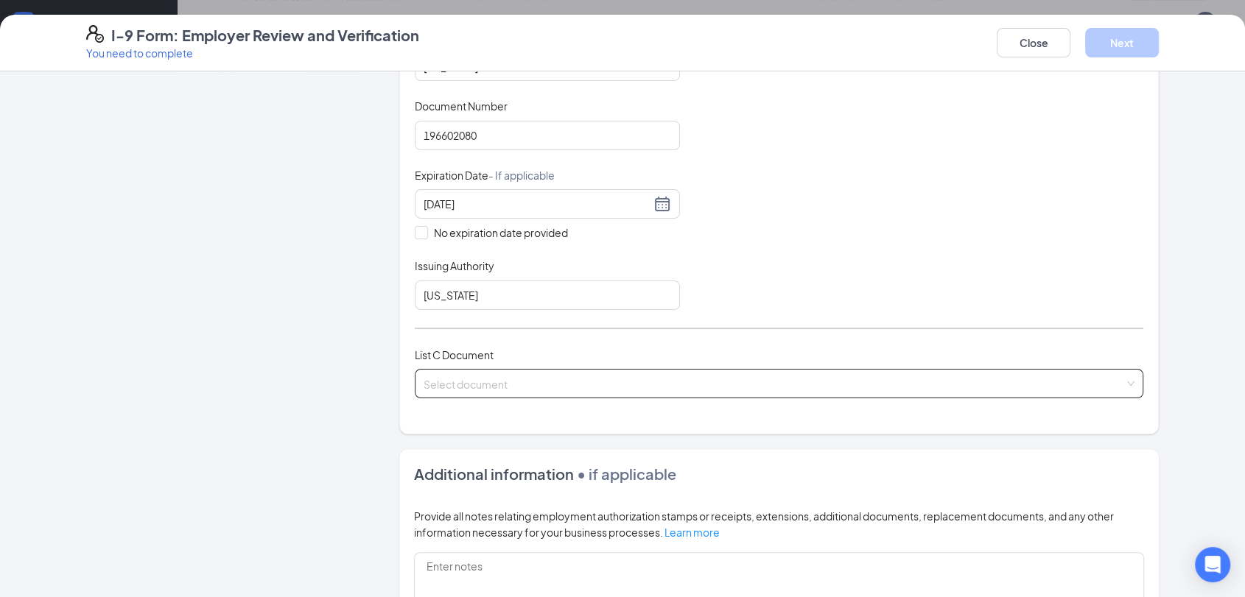
click at [496, 376] on input "search" at bounding box center [773, 381] width 700 height 22
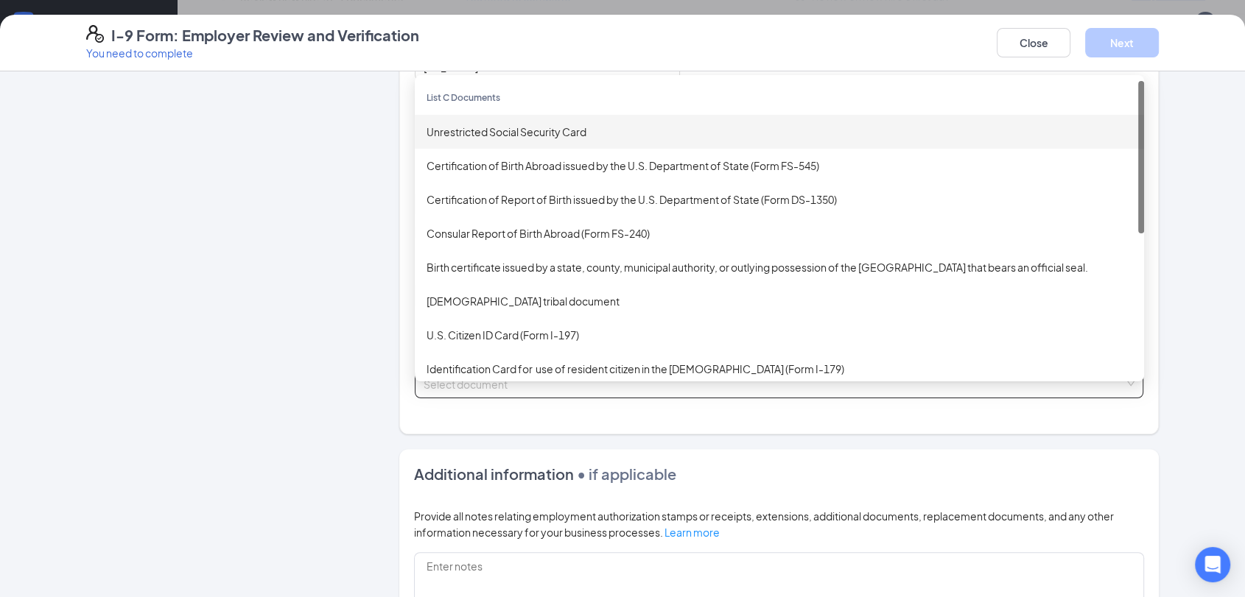
click at [498, 128] on div "Unrestricted Social Security Card" at bounding box center [779, 132] width 706 height 16
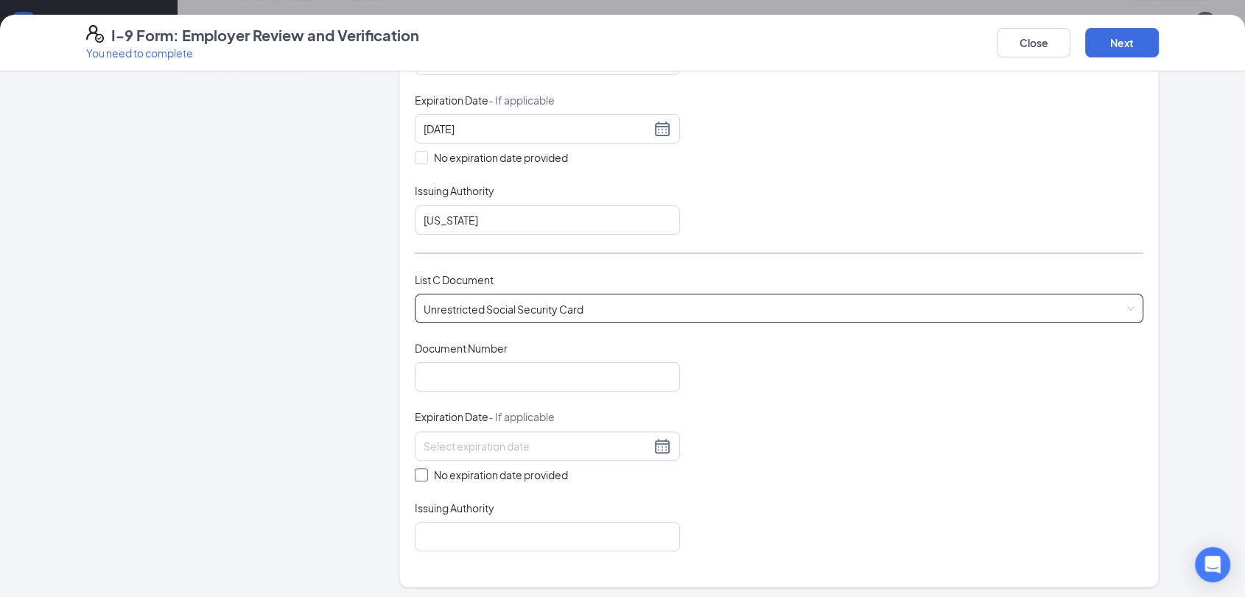
scroll to position [490, 0]
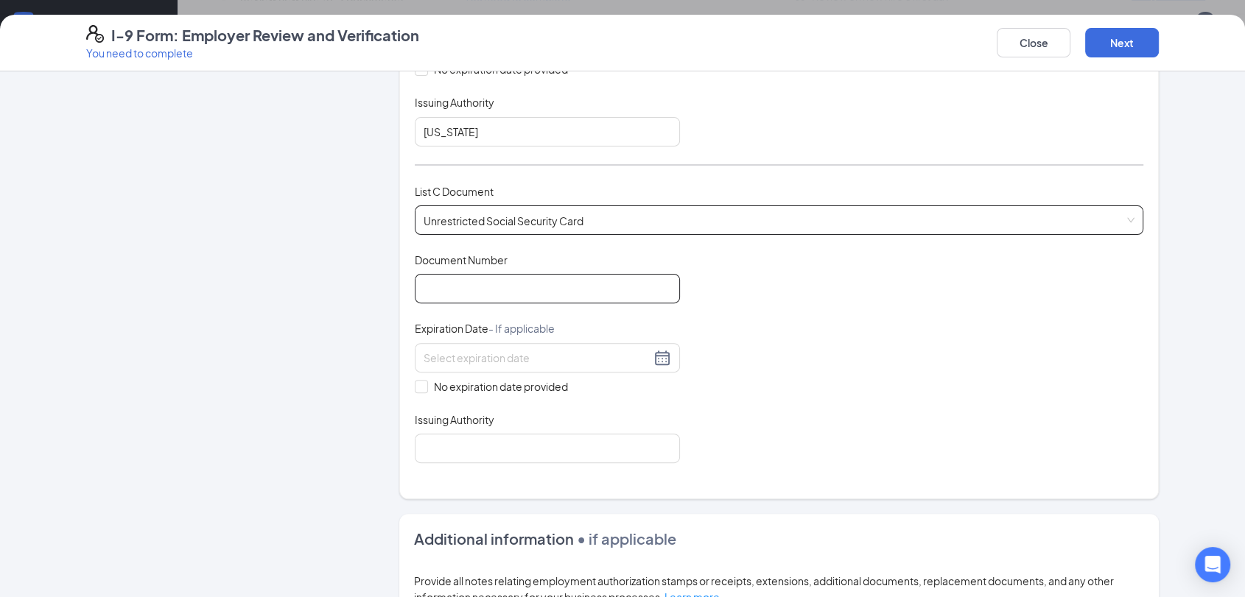
click at [481, 284] on input "Document Number" at bounding box center [547, 288] width 265 height 29
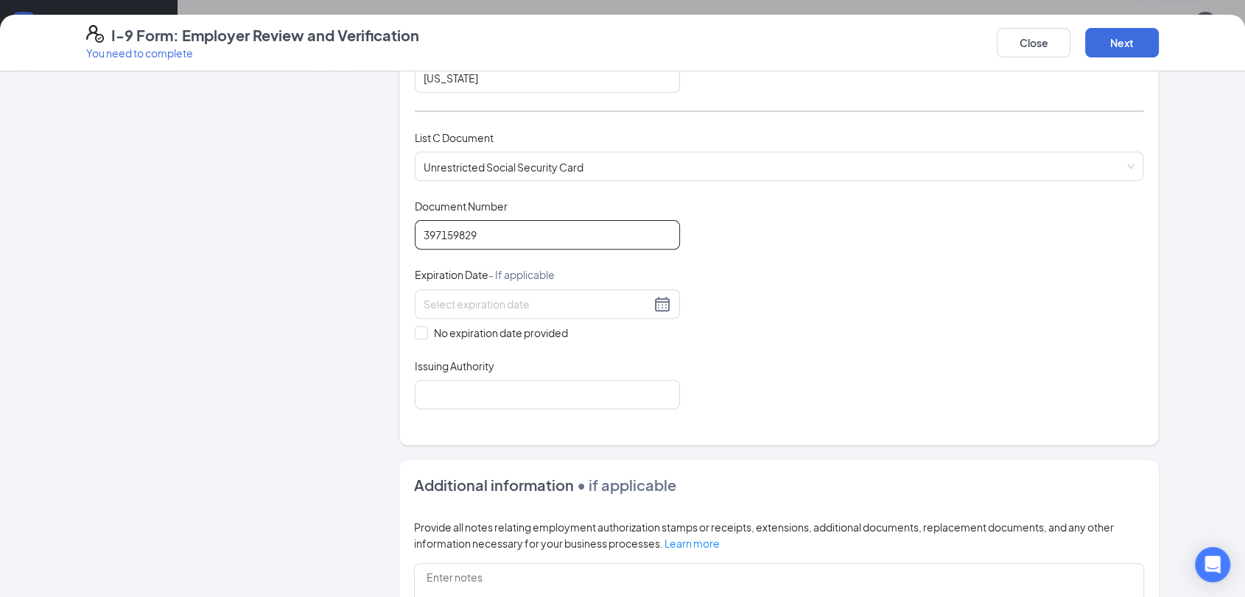
scroll to position [572, 0]
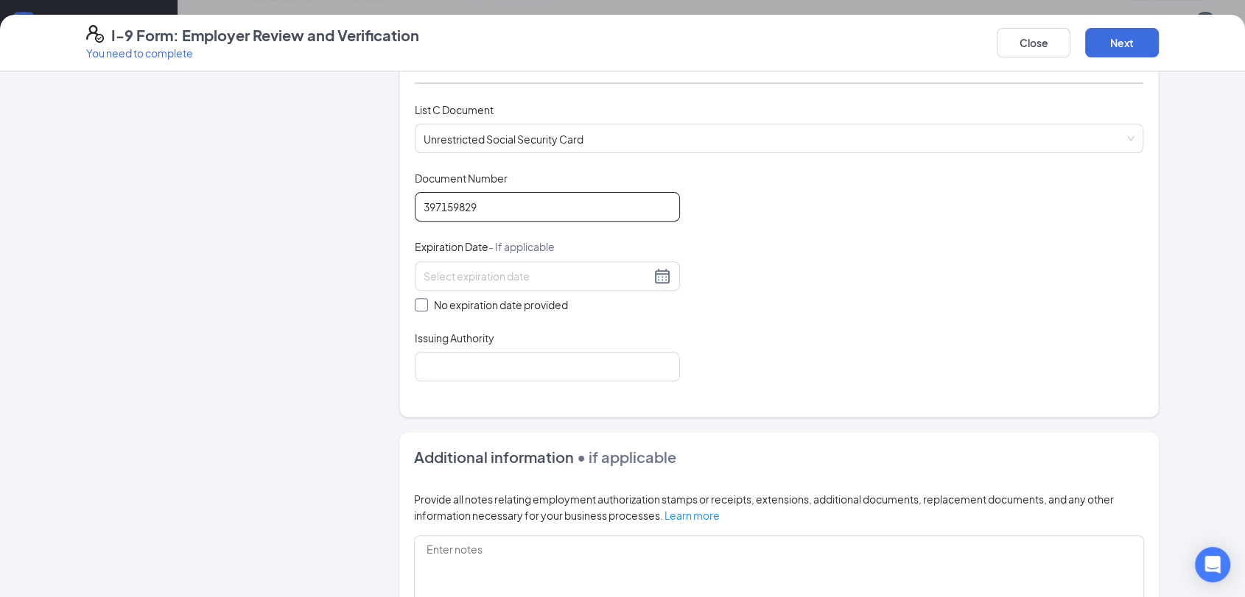
type input "397159829"
click at [428, 299] on span "No expiration date provided" at bounding box center [501, 305] width 146 height 16
click at [423, 299] on input "No expiration date provided" at bounding box center [420, 303] width 10 height 10
checkbox input "true"
click at [443, 366] on input "Issuing Authority" at bounding box center [547, 369] width 265 height 29
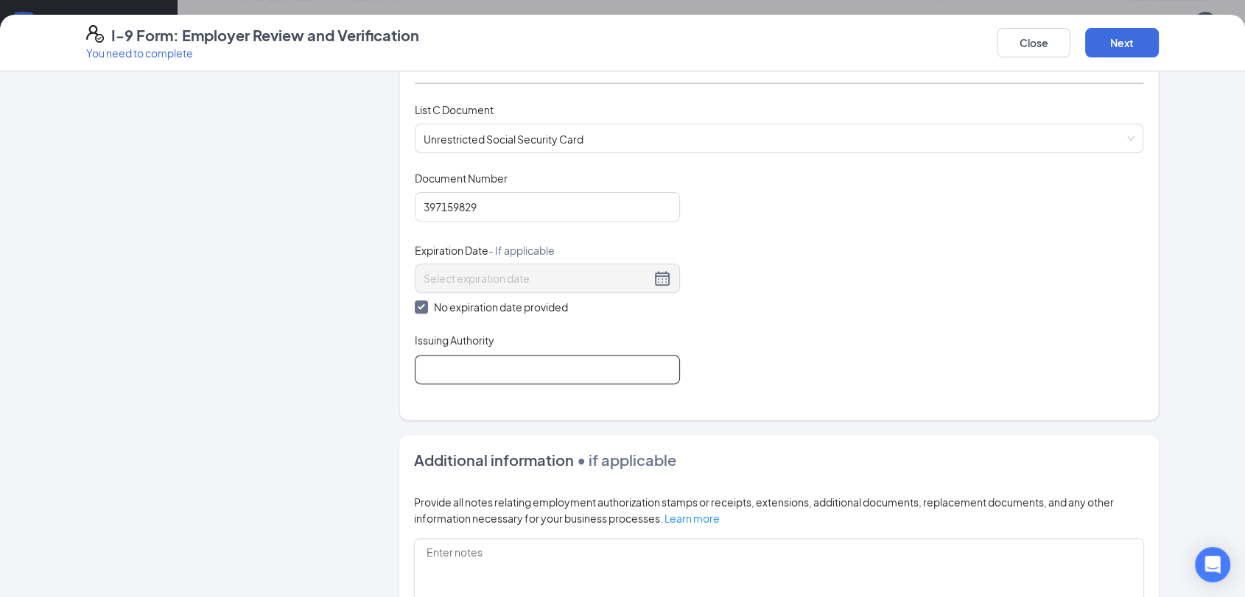
type input "Social Security Administration"
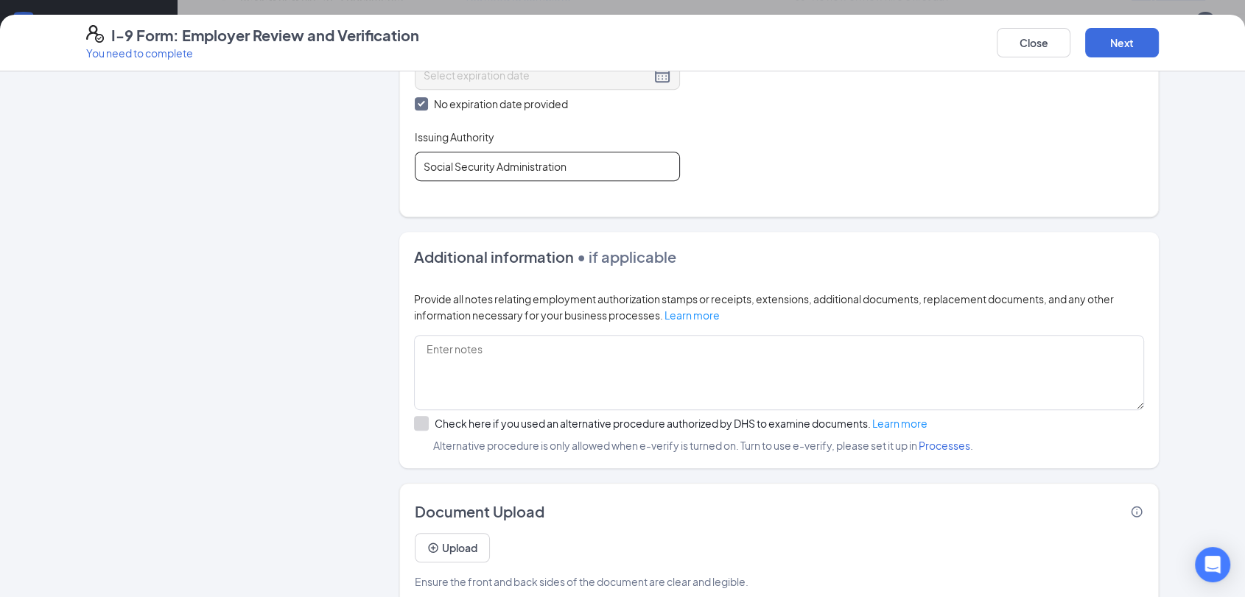
scroll to position [795, 0]
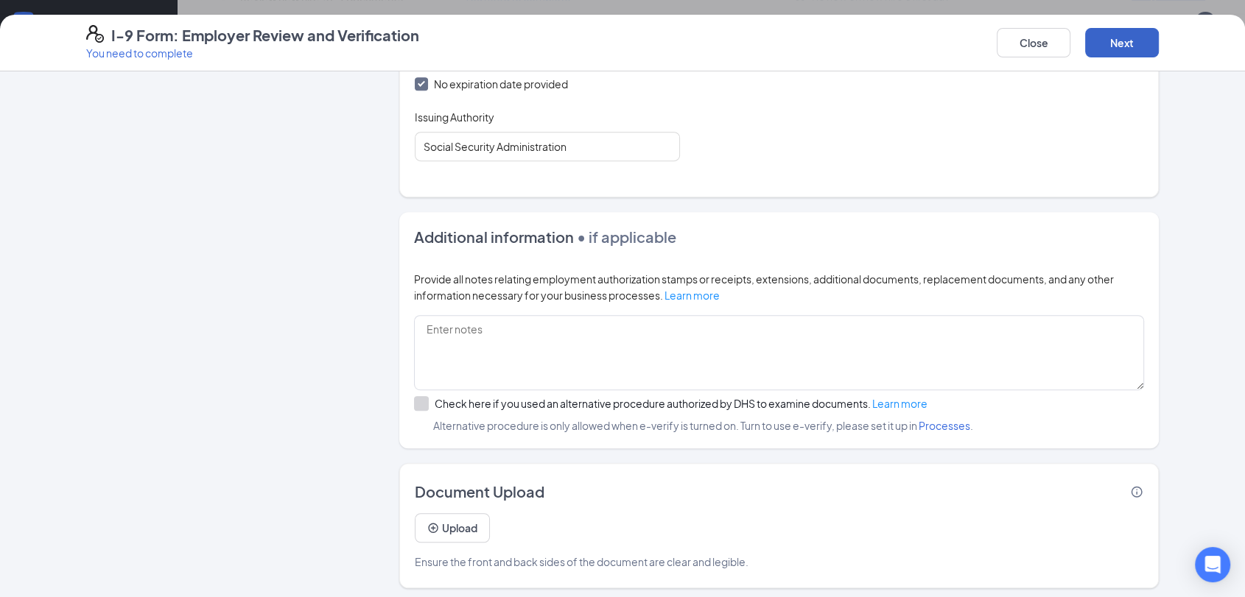
click at [1131, 37] on button "Next" at bounding box center [1122, 42] width 74 height 29
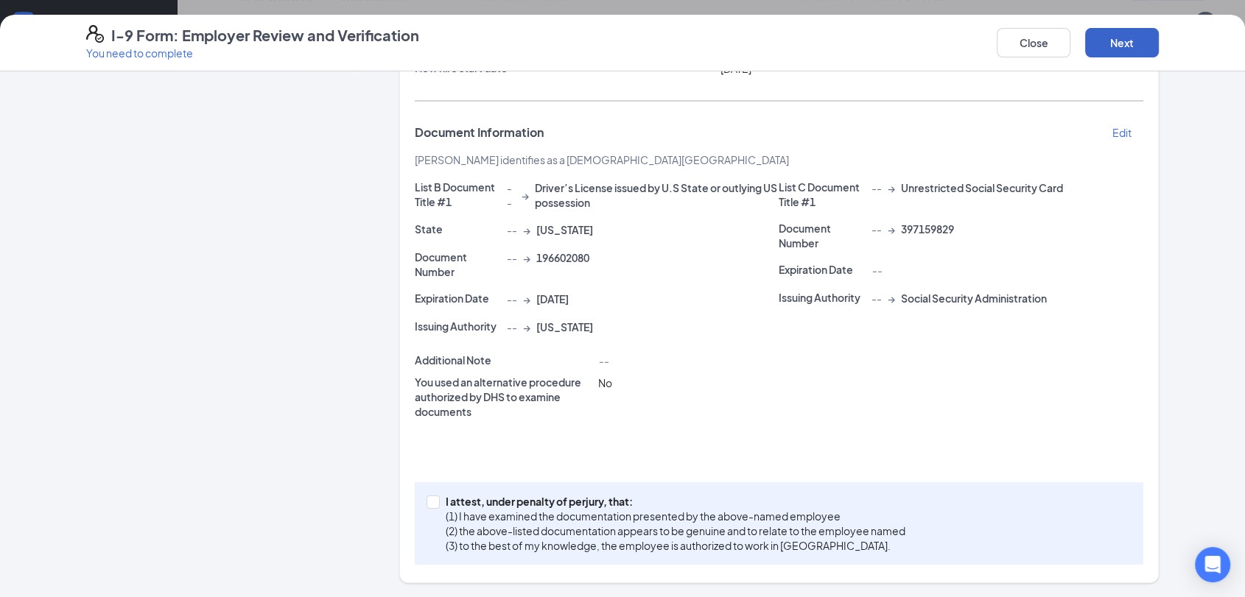
scroll to position [200, 0]
click at [426, 502] on input "I attest, under penalty of [PERSON_NAME], that: (1) I have examined the documen…" at bounding box center [431, 501] width 10 height 10
checkbox input "true"
click at [1137, 45] on button "Next" at bounding box center [1122, 42] width 74 height 29
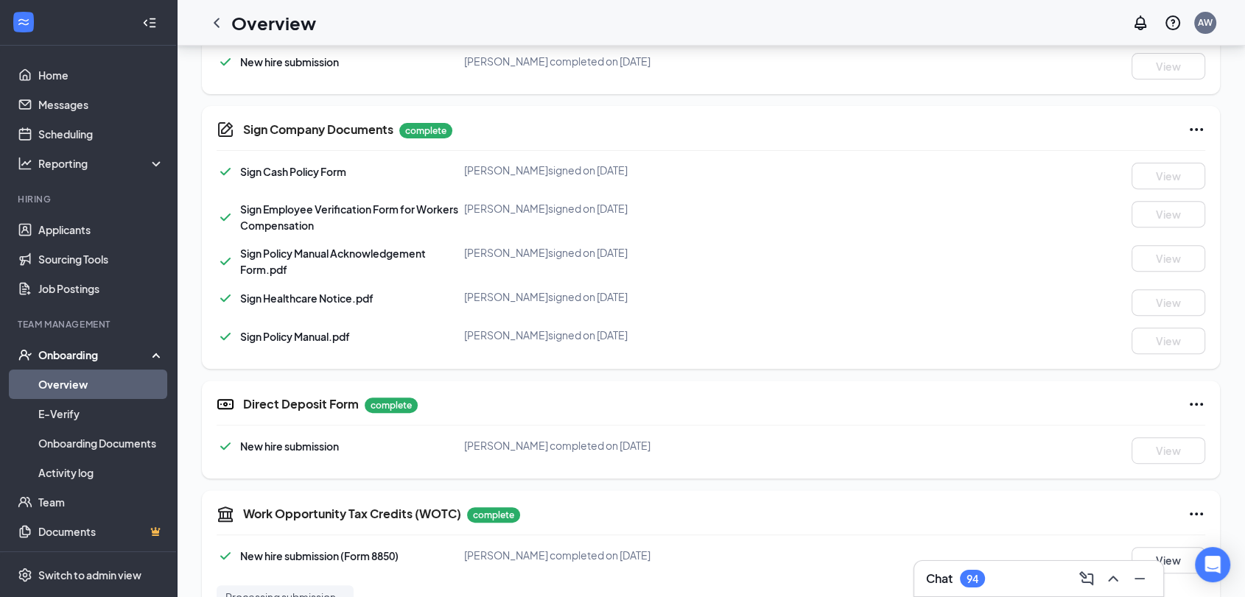
scroll to position [560, 0]
